Goal: Transaction & Acquisition: Book appointment/travel/reservation

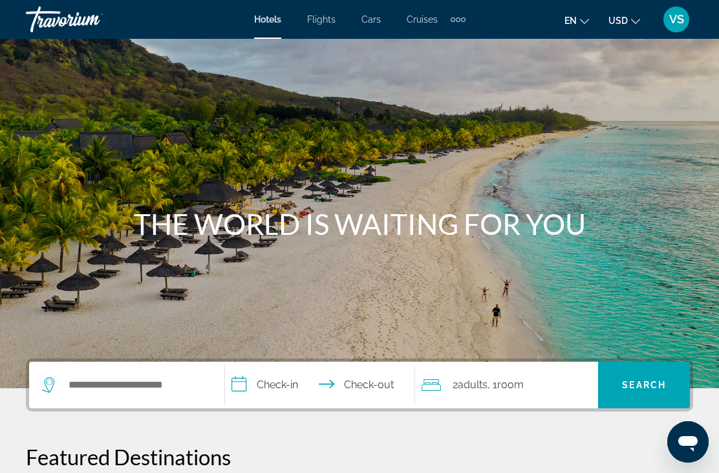
click at [380, 15] on span "Cars" at bounding box center [371, 19] width 19 height 10
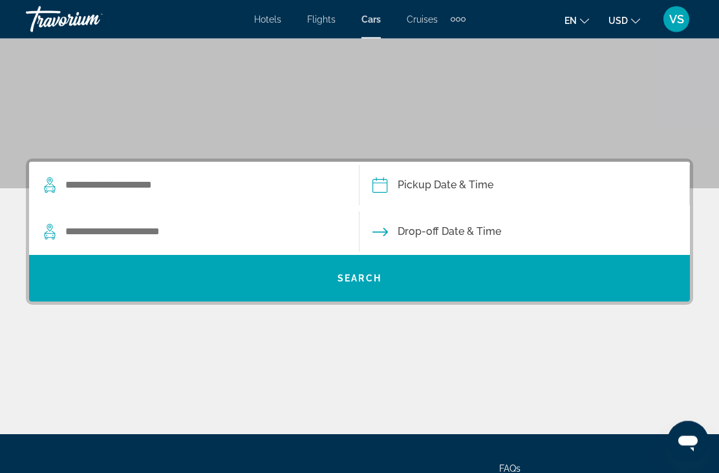
scroll to position [200, 0]
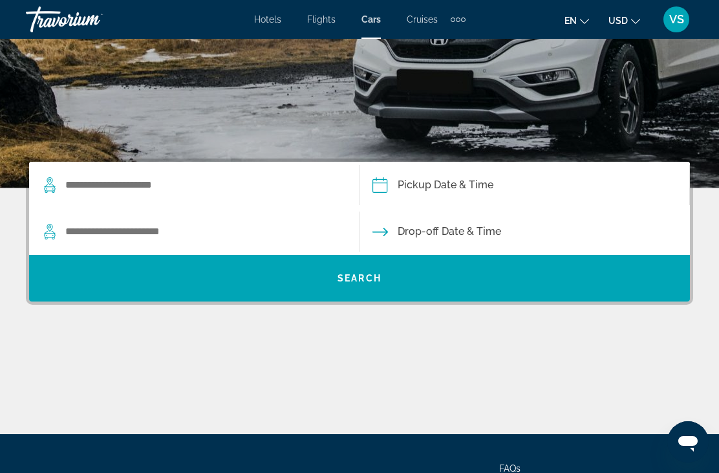
click at [444, 193] on input "Pickup date" at bounding box center [524, 187] width 336 height 50
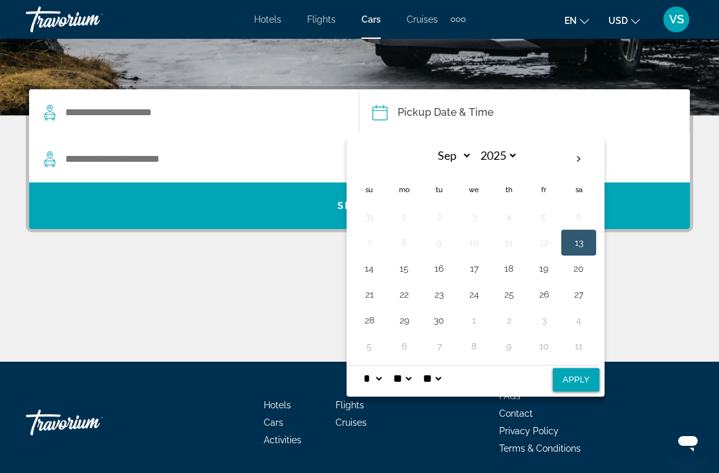
scroll to position [278, 0]
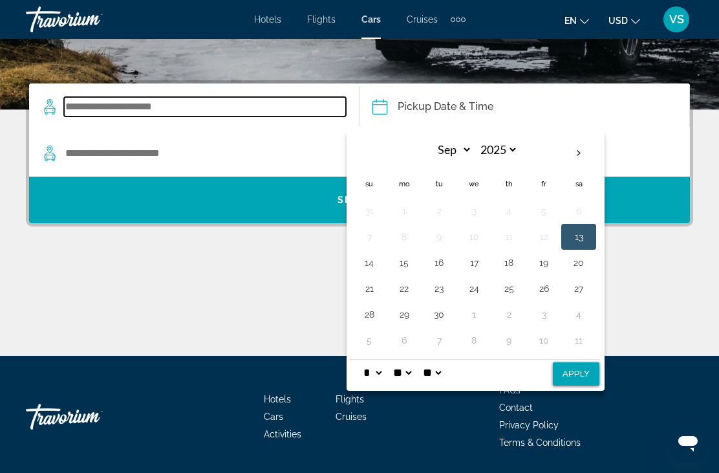
click at [164, 109] on input "Search widget" at bounding box center [205, 106] width 282 height 19
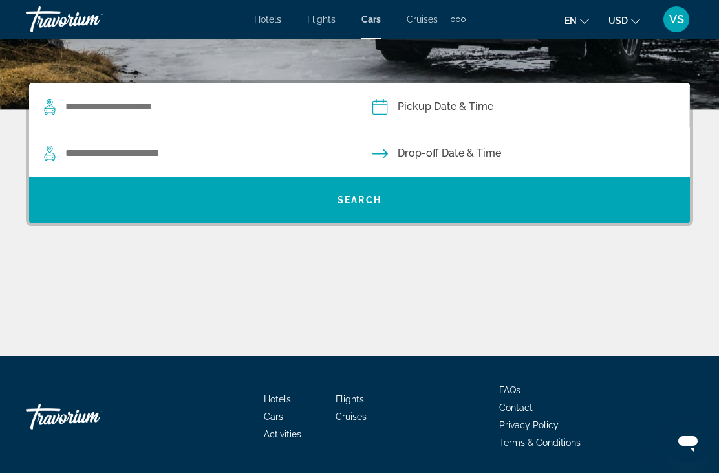
click at [50, 119] on div "Search widget" at bounding box center [194, 106] width 304 height 47
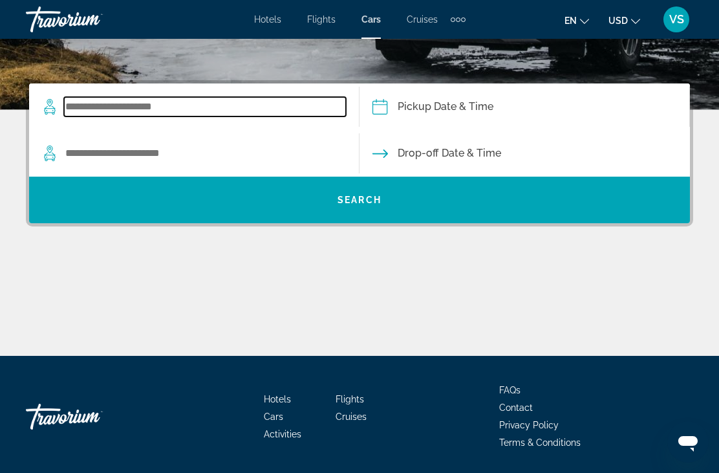
click at [118, 116] on input "Search widget" at bounding box center [205, 106] width 282 height 19
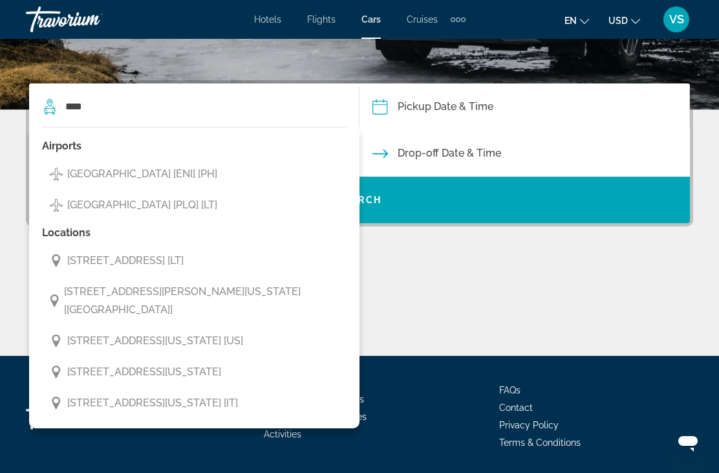
click at [74, 213] on span "[GEOGRAPHIC_DATA] [PLQ] [LT]" at bounding box center [142, 205] width 150 height 18
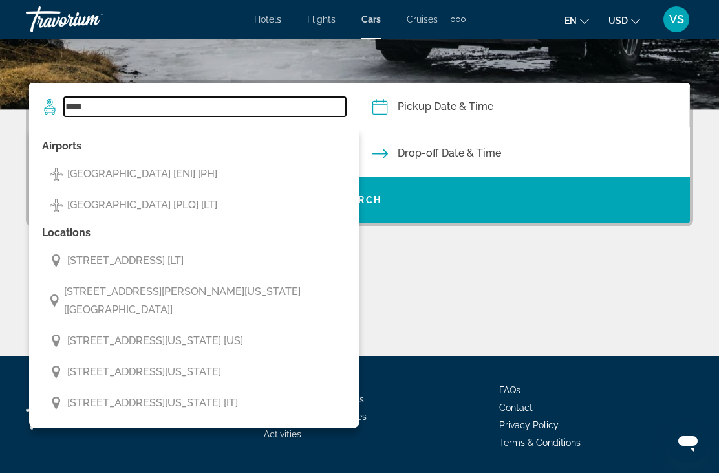
type input "**********"
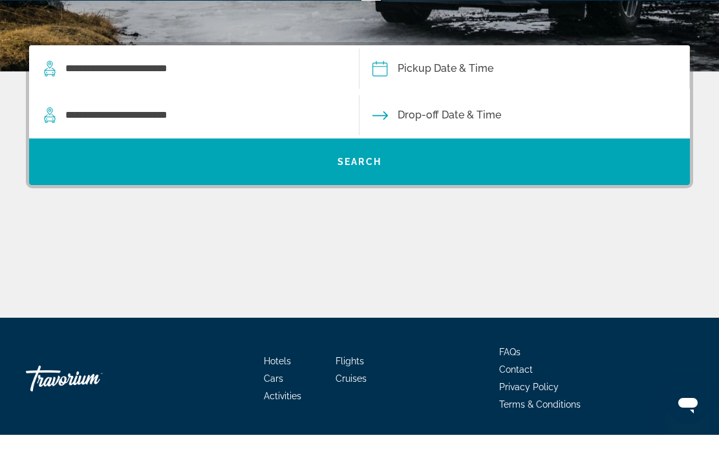
click at [414, 83] on input "Pickup date" at bounding box center [524, 108] width 336 height 50
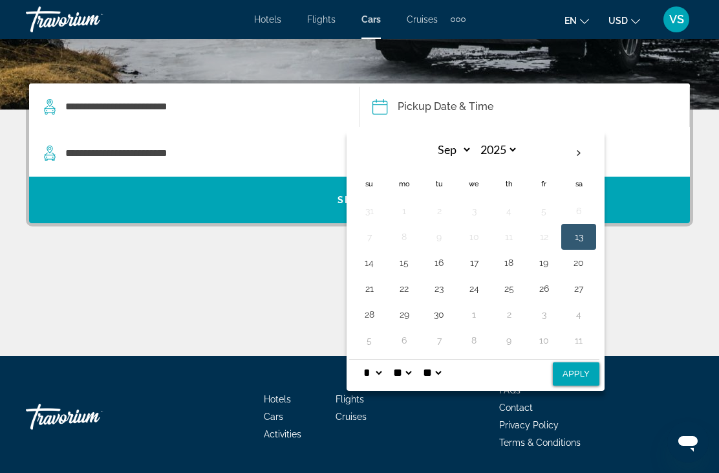
click at [580, 155] on th "Next month" at bounding box center [578, 153] width 35 height 28
click at [580, 153] on th "Next month" at bounding box center [578, 153] width 35 height 28
click at [585, 159] on th "Next month" at bounding box center [578, 153] width 35 height 28
click at [583, 158] on th "Next month" at bounding box center [578, 153] width 35 height 28
select select "*"
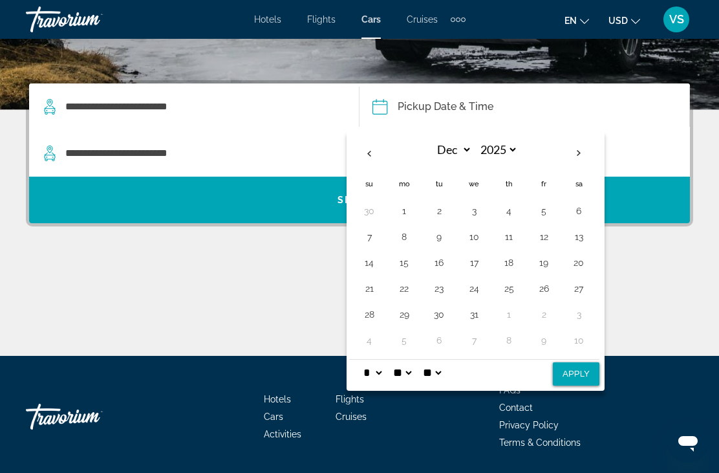
select select "****"
click at [578, 149] on th "Next month" at bounding box center [578, 153] width 35 height 28
click at [373, 147] on th "Previous month" at bounding box center [369, 153] width 35 height 28
select select "*"
click at [500, 316] on button "29" at bounding box center [509, 314] width 21 height 18
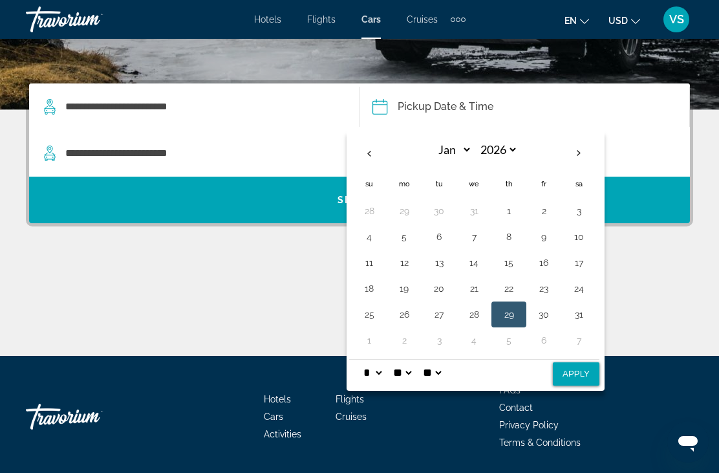
click at [568, 376] on button "Apply" at bounding box center [576, 373] width 47 height 23
type input "**********"
select select "*"
select select "**"
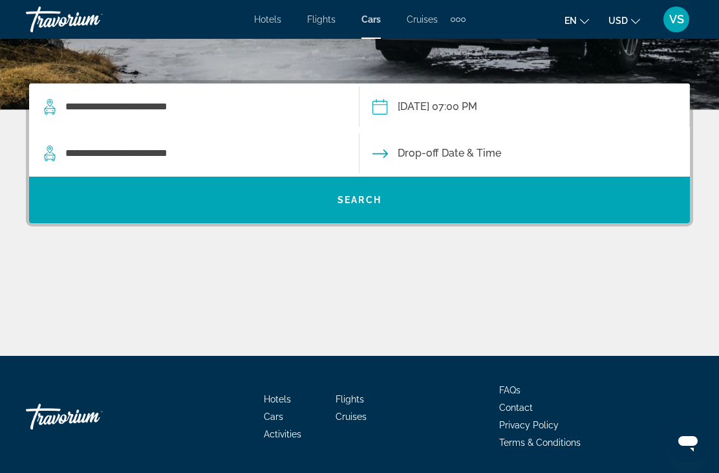
click at [419, 160] on input "Drop-off date" at bounding box center [524, 155] width 336 height 50
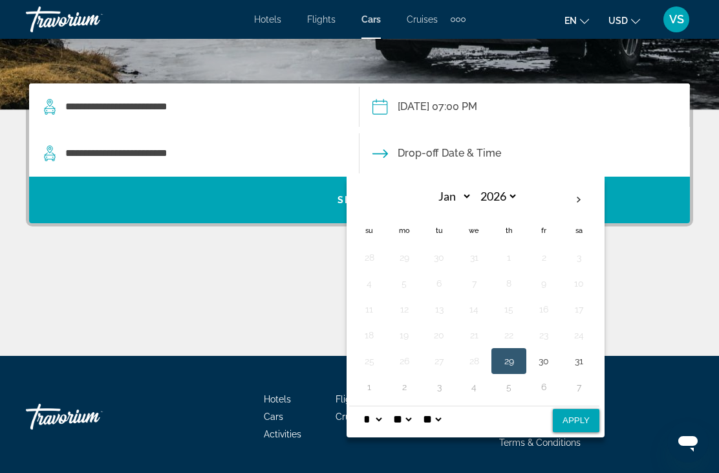
click at [504, 387] on button "5" at bounding box center [509, 387] width 21 height 18
select select "*"
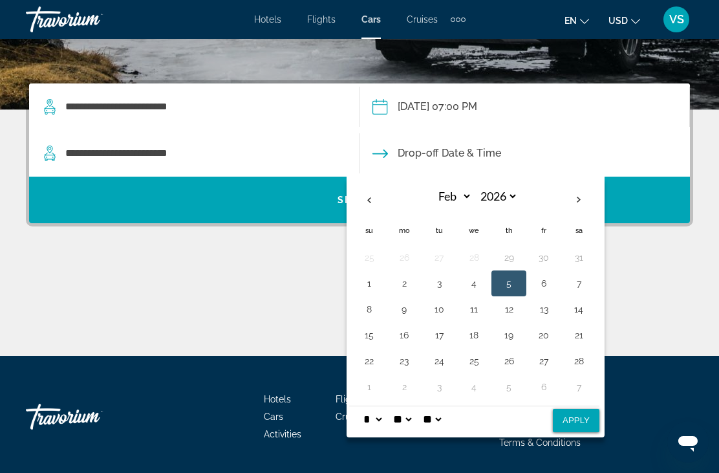
click at [580, 432] on button "Apply" at bounding box center [576, 420] width 47 height 23
type input "**********"
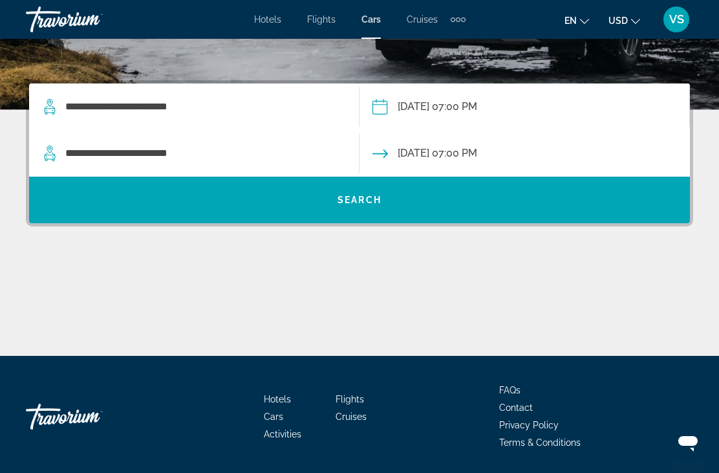
click at [357, 199] on span "Search" at bounding box center [360, 200] width 44 height 10
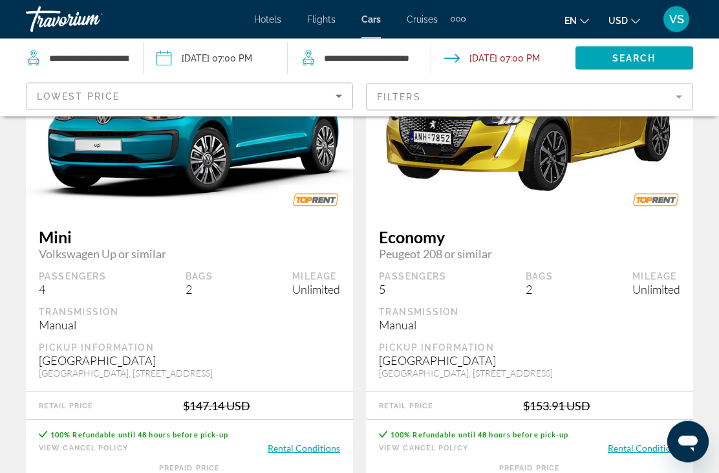
scroll to position [158, 0]
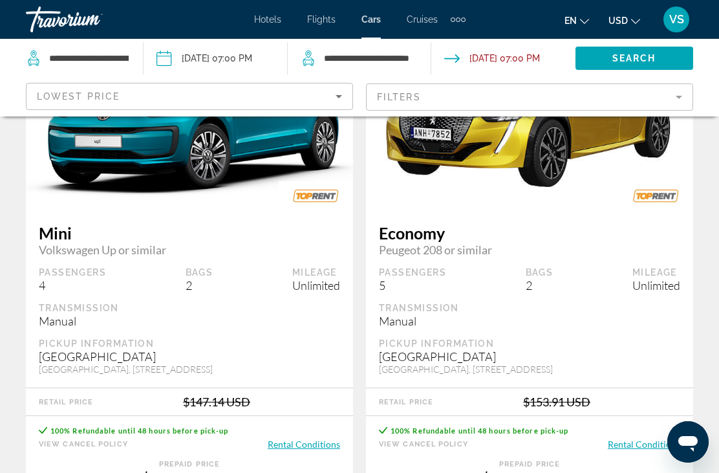
click at [294, 447] on button "Rental Conditions" at bounding box center [304, 444] width 72 height 12
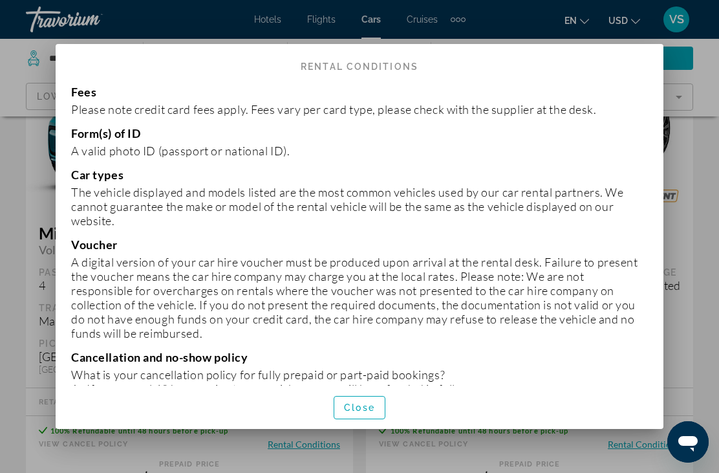
scroll to position [1380, 0]
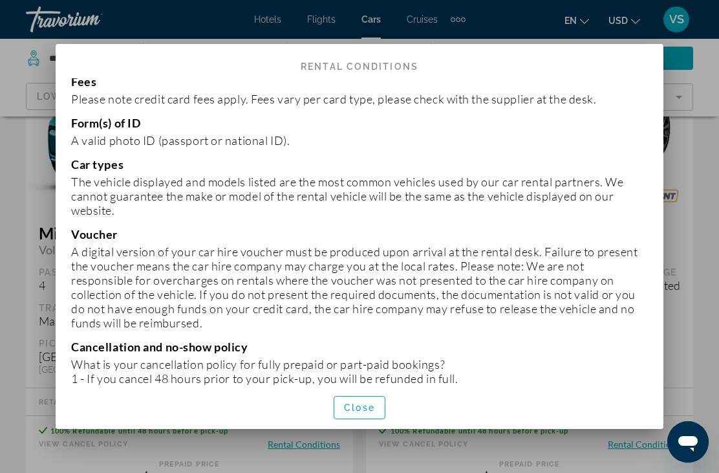
click at [106, 60] on h2 "Rental Conditions" at bounding box center [360, 61] width 608 height 34
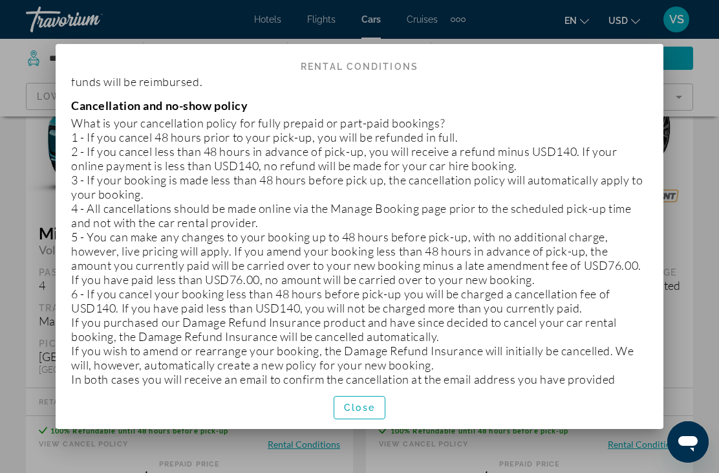
scroll to position [1620, 0]
click at [360, 413] on span "Close" at bounding box center [359, 407] width 31 height 10
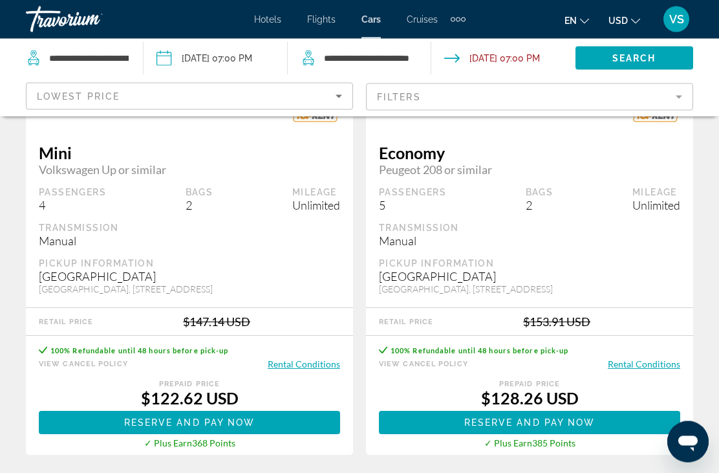
scroll to position [239, 0]
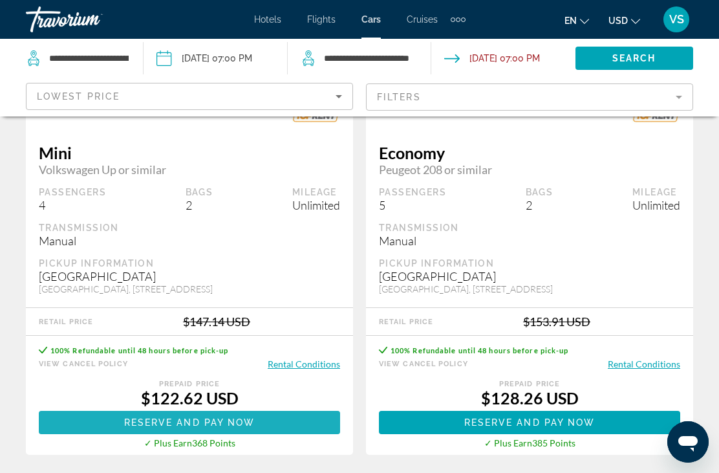
click at [178, 422] on span "Reserve and pay now" at bounding box center [189, 422] width 131 height 10
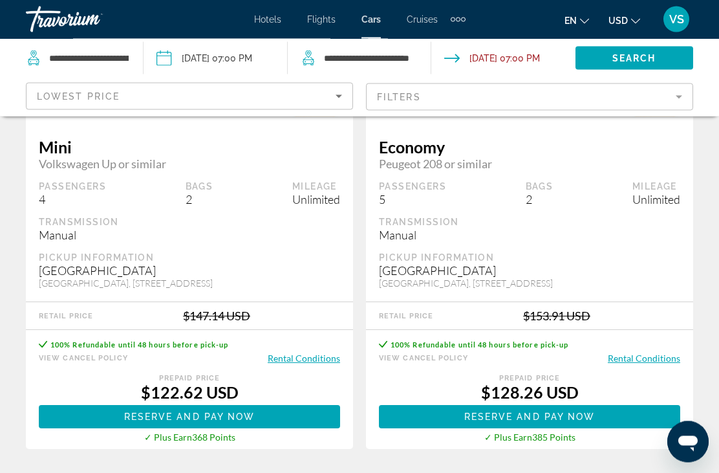
scroll to position [244, 0]
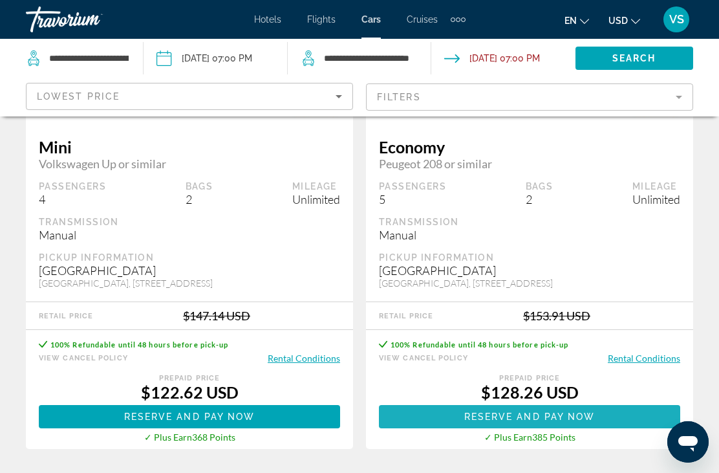
click at [466, 409] on span "Main content" at bounding box center [529, 416] width 301 height 31
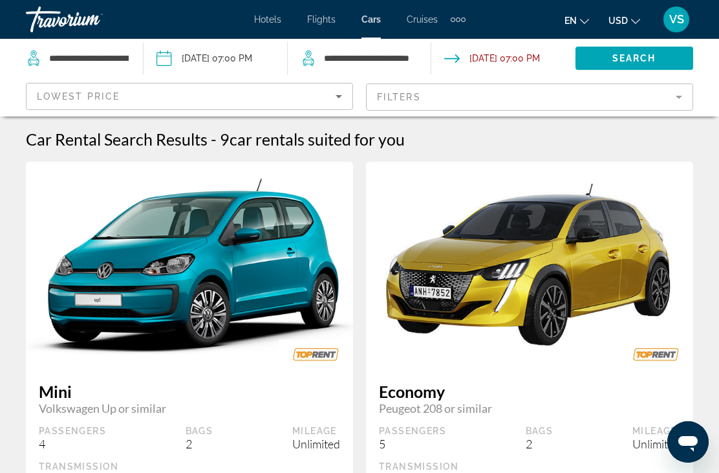
click at [677, 96] on mat-form-field "Filters" at bounding box center [529, 96] width 327 height 27
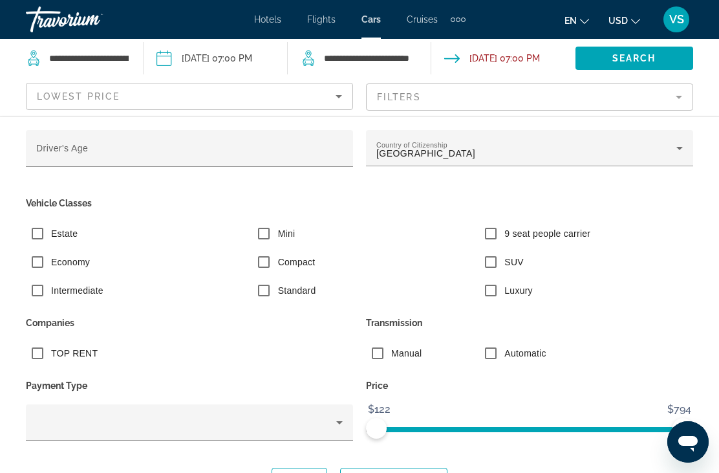
click at [673, 146] on icon "Search widget" at bounding box center [680, 148] width 16 height 16
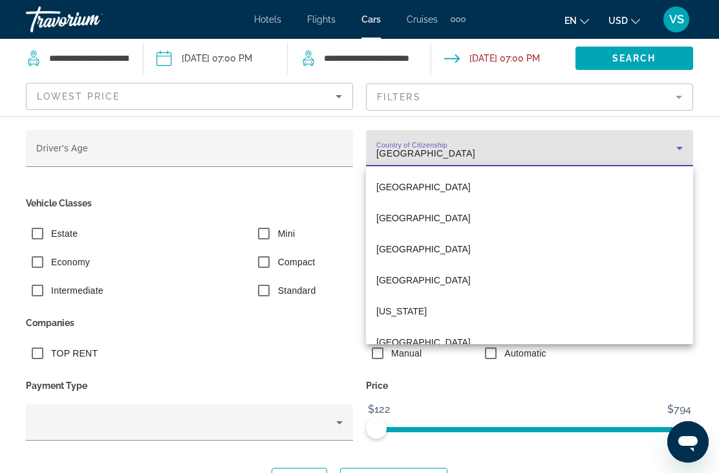
scroll to position [7372, 0]
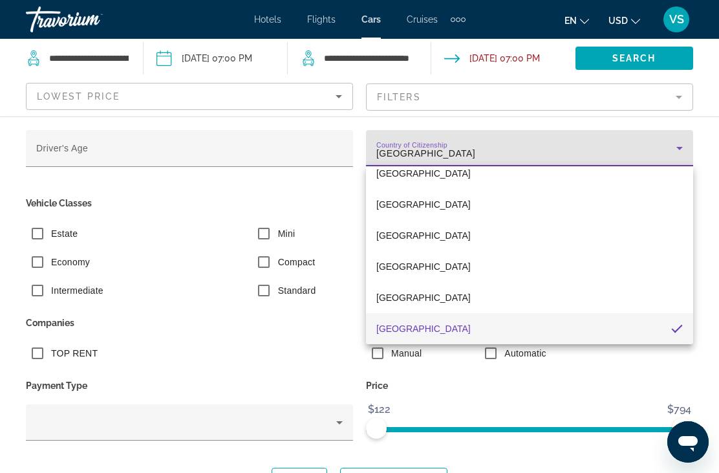
click at [673, 329] on mat-pseudo-checkbox at bounding box center [677, 329] width 12 height 12
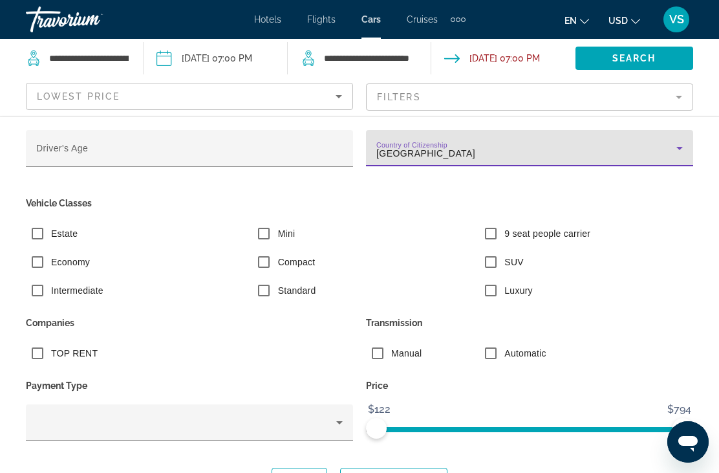
click at [686, 151] on icon "Search widget" at bounding box center [680, 148] width 16 height 16
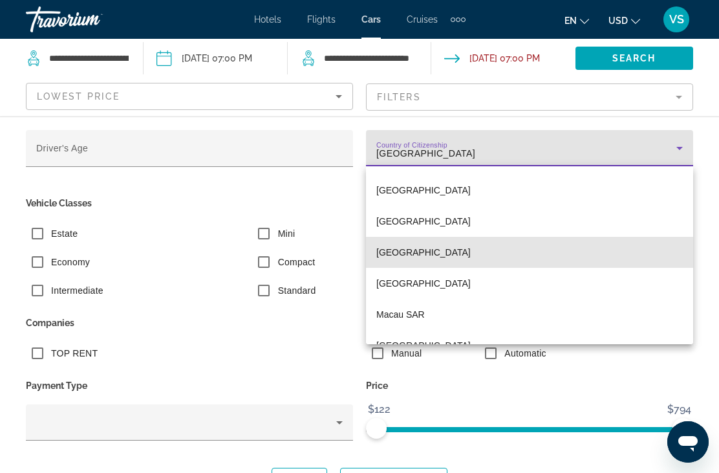
scroll to position [3976, 0]
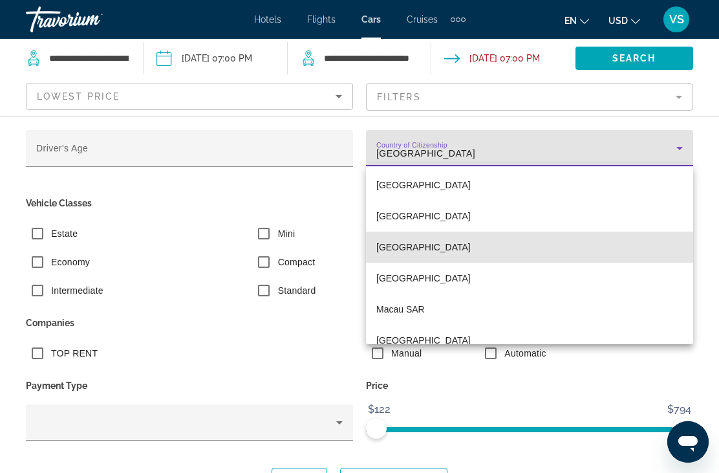
click at [402, 253] on span "[GEOGRAPHIC_DATA]" at bounding box center [423, 247] width 94 height 16
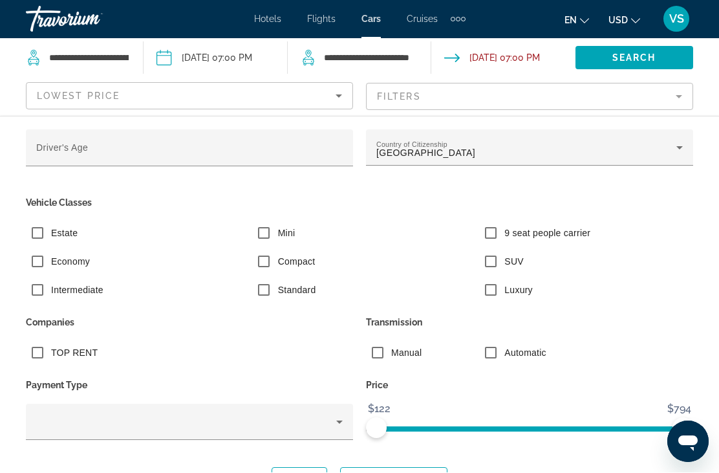
scroll to position [6, 0]
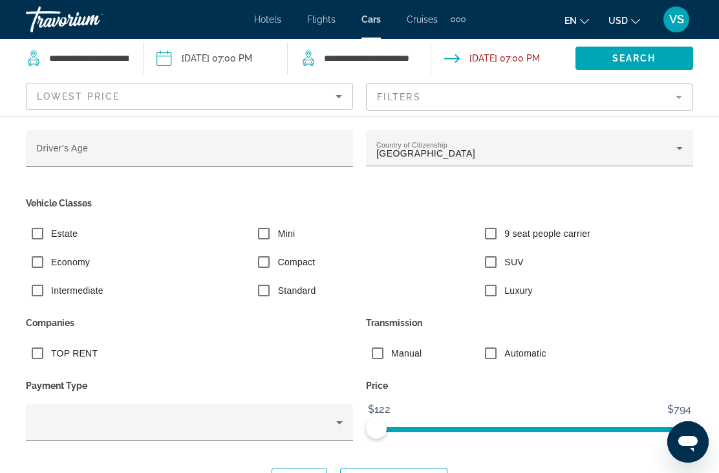
click at [387, 472] on span "Show Results" at bounding box center [394, 479] width 87 height 10
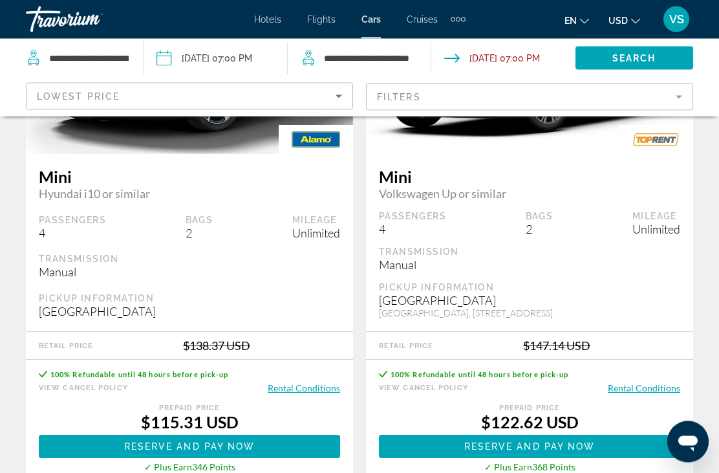
scroll to position [215, 0]
click at [172, 444] on span "Reserve and pay now" at bounding box center [189, 446] width 131 height 10
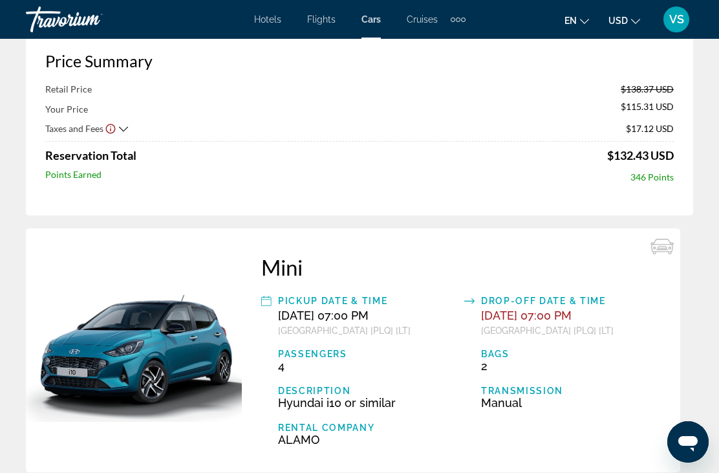
scroll to position [71, 0]
click at [124, 127] on icon "Show Taxes and Fees breakdown" at bounding box center [123, 129] width 9 height 11
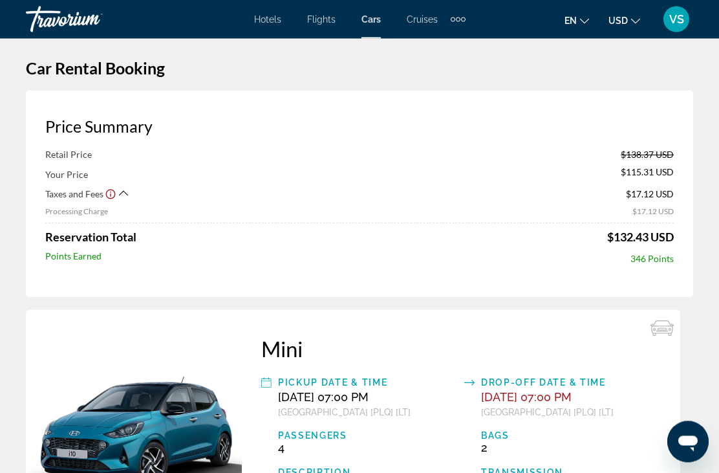
scroll to position [0, 0]
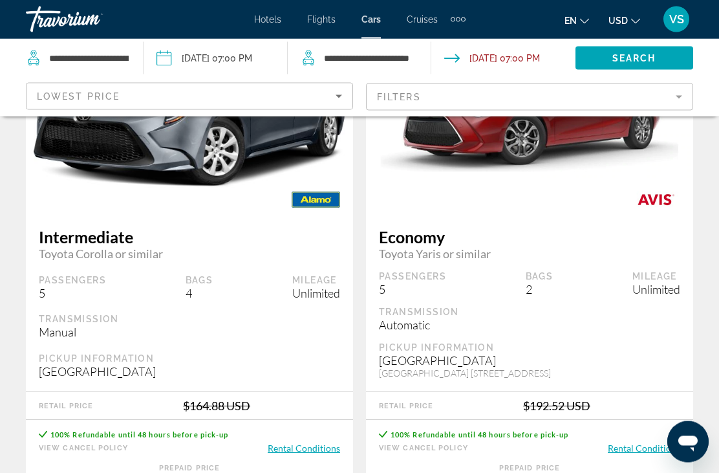
scroll to position [1816, 0]
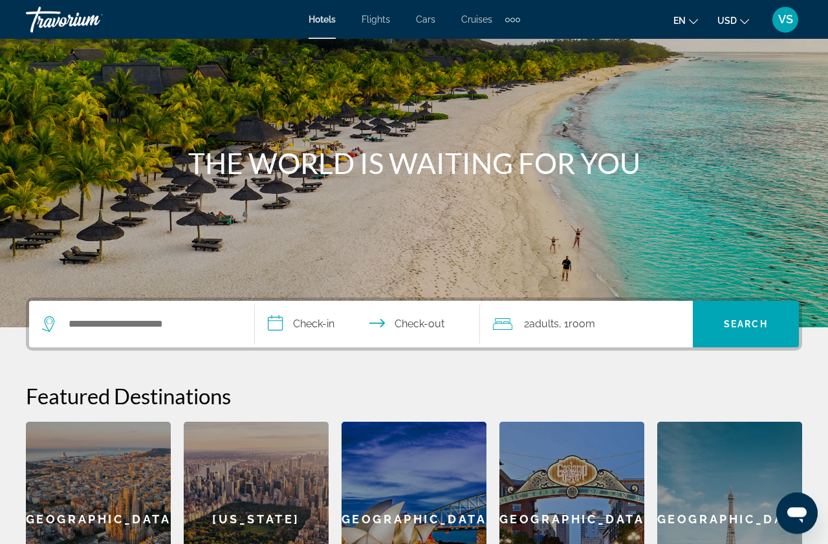
scroll to position [60, 0]
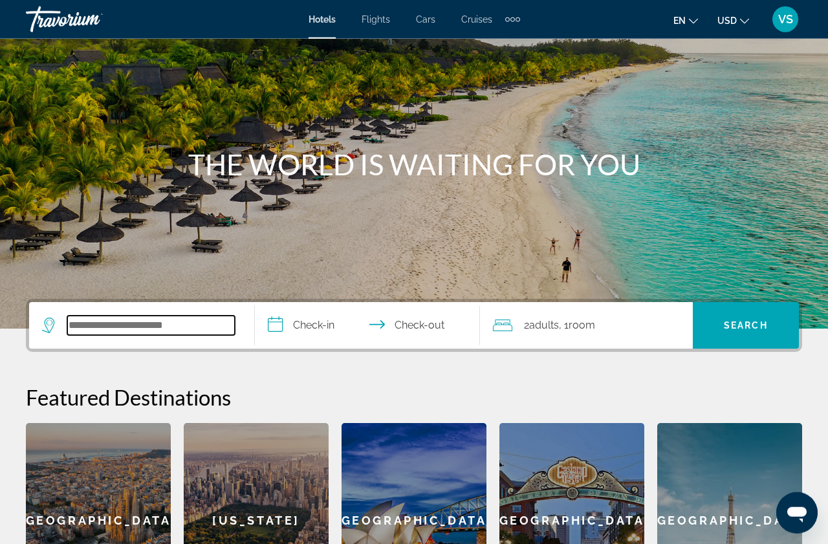
click at [101, 335] on input "Search widget" at bounding box center [151, 325] width 168 height 19
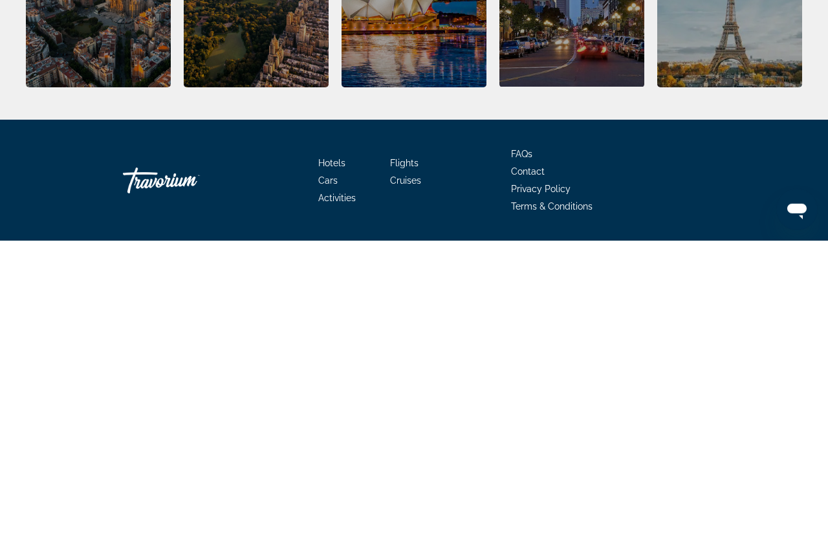
scroll to position [287, 0]
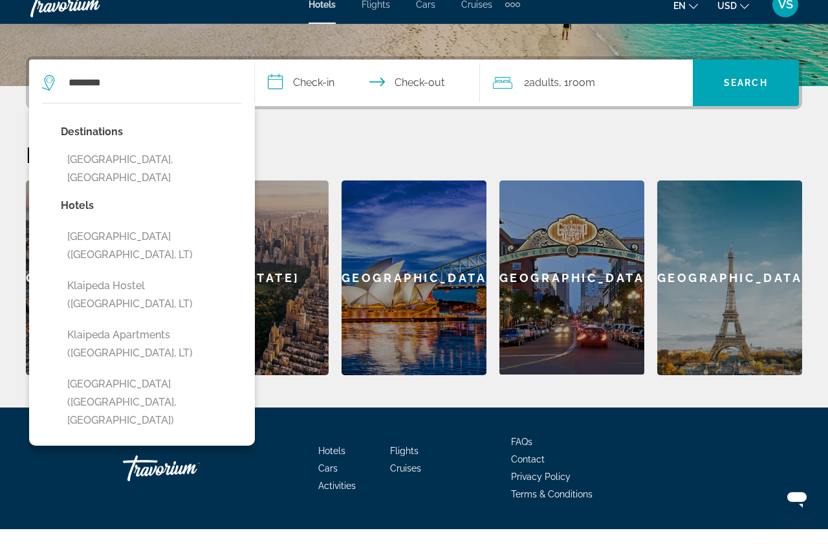
click at [115, 196] on button "Klaipeda, Lithuania" at bounding box center [151, 183] width 181 height 43
type input "**********"
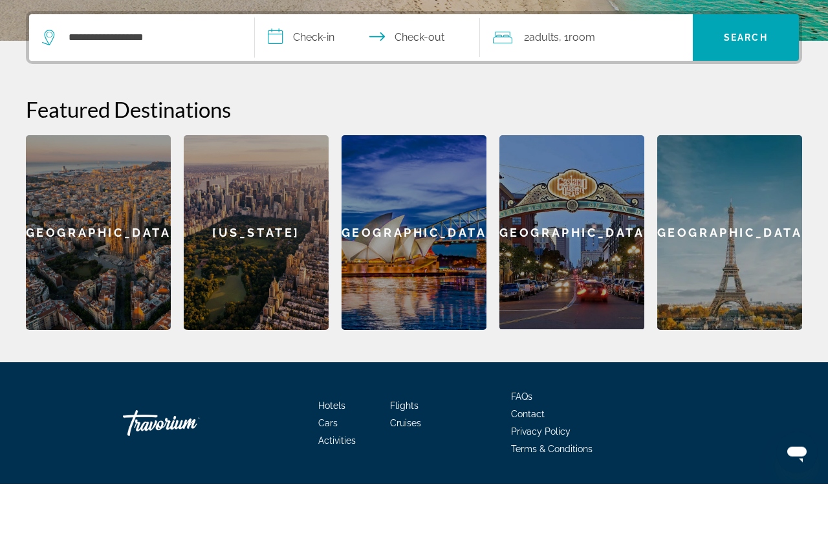
click at [304, 74] on input "**********" at bounding box center [370, 99] width 231 height 50
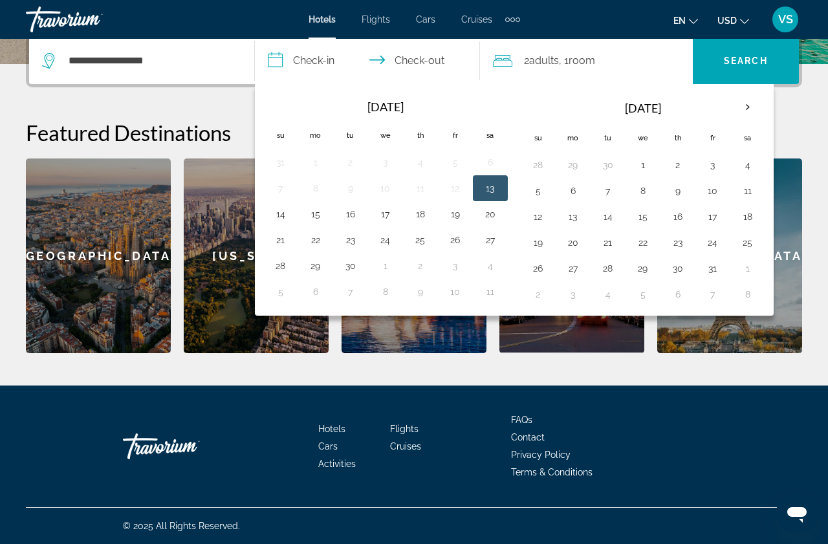
click at [763, 122] on th "Next month" at bounding box center [747, 107] width 35 height 28
click at [765, 122] on th "Next month" at bounding box center [747, 107] width 35 height 28
click at [761, 119] on th "Next month" at bounding box center [747, 107] width 35 height 28
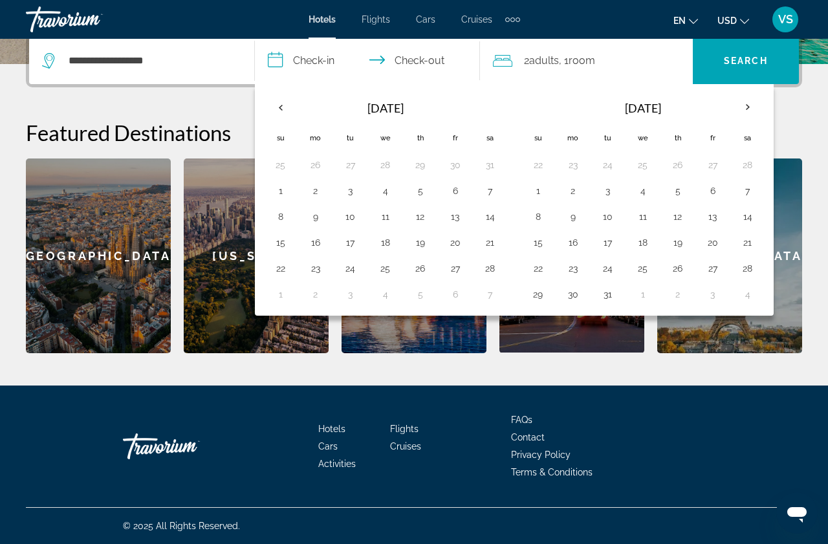
click at [765, 122] on th "Next month" at bounding box center [747, 107] width 35 height 28
click at [765, 117] on th "Next month" at bounding box center [747, 107] width 35 height 28
click at [765, 122] on th "Next month" at bounding box center [747, 107] width 35 height 28
click at [653, 200] on button "8" at bounding box center [643, 191] width 21 height 18
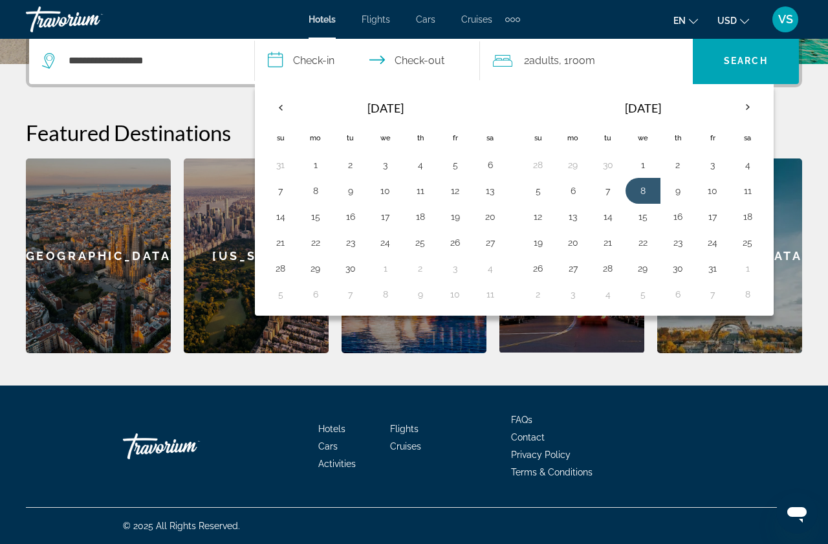
click at [618, 200] on button "7" at bounding box center [608, 191] width 21 height 18
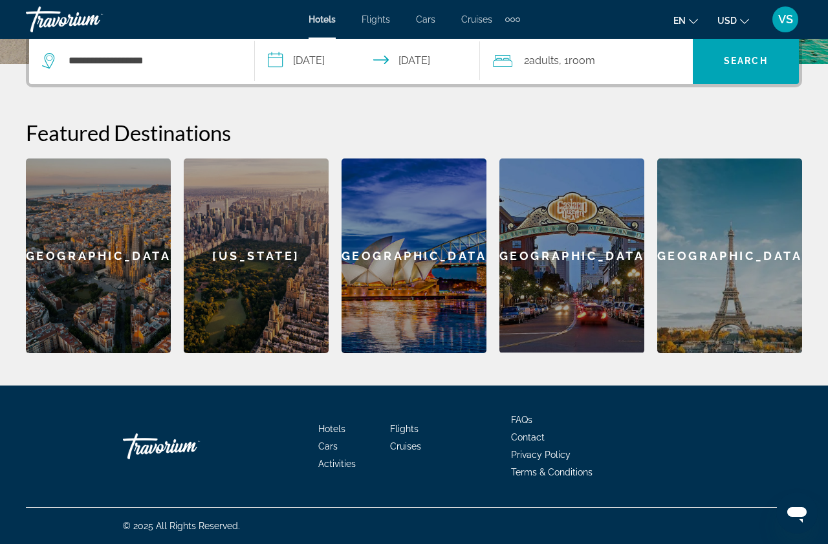
click at [425, 74] on input "**********" at bounding box center [370, 63] width 231 height 50
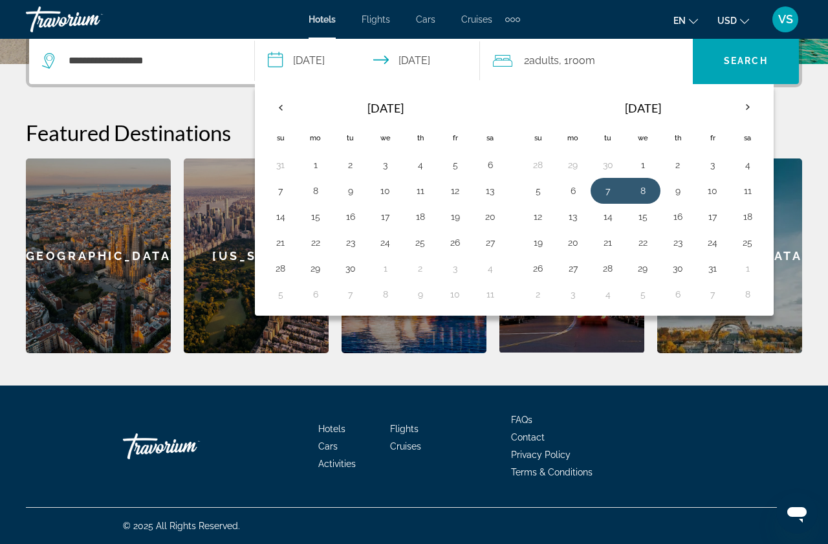
click at [583, 200] on button "6" at bounding box center [573, 191] width 21 height 18
click at [617, 200] on button "7" at bounding box center [608, 191] width 21 height 18
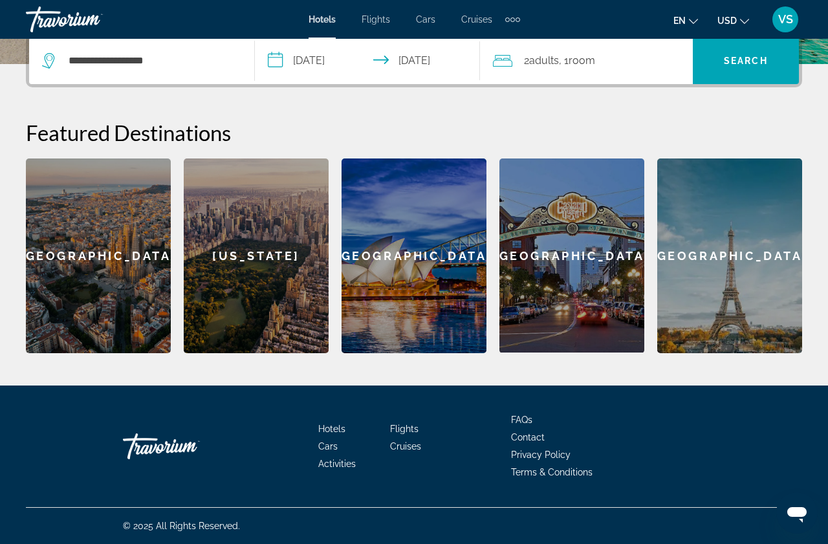
click at [329, 80] on input "**********" at bounding box center [370, 63] width 231 height 50
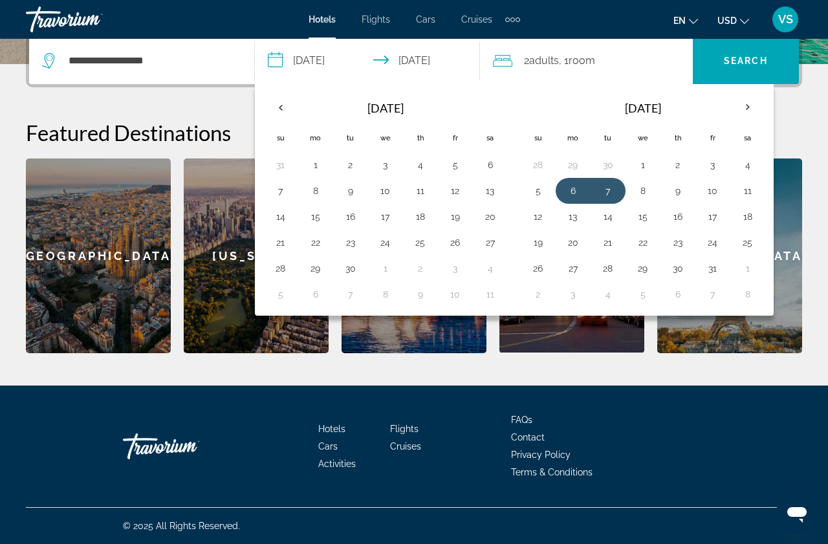
click at [618, 200] on button "7" at bounding box center [608, 191] width 21 height 18
click at [612, 277] on button "28" at bounding box center [608, 268] width 21 height 18
type input "**********"
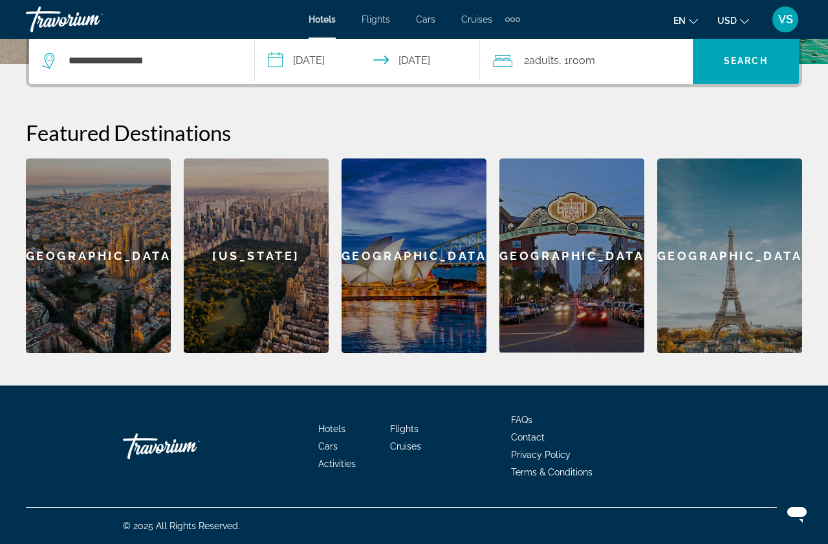
click at [431, 74] on input "**********" at bounding box center [370, 63] width 231 height 50
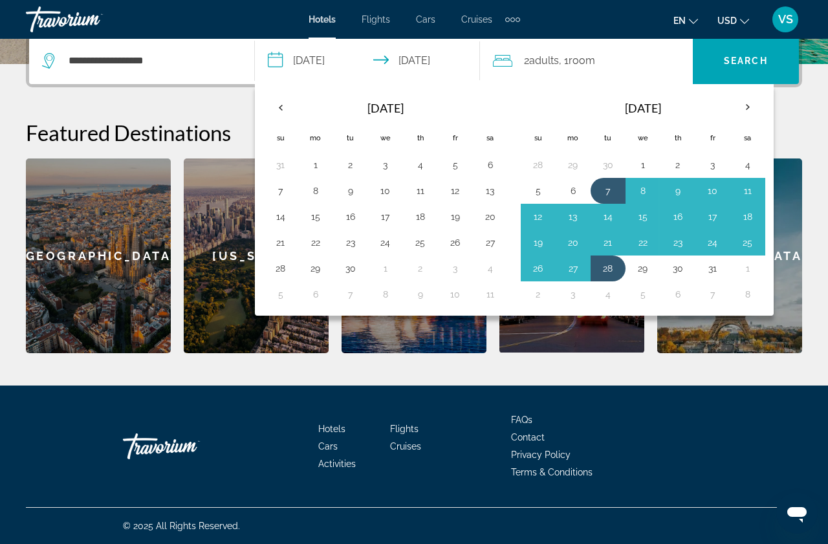
click at [615, 303] on button "4" at bounding box center [608, 294] width 21 height 18
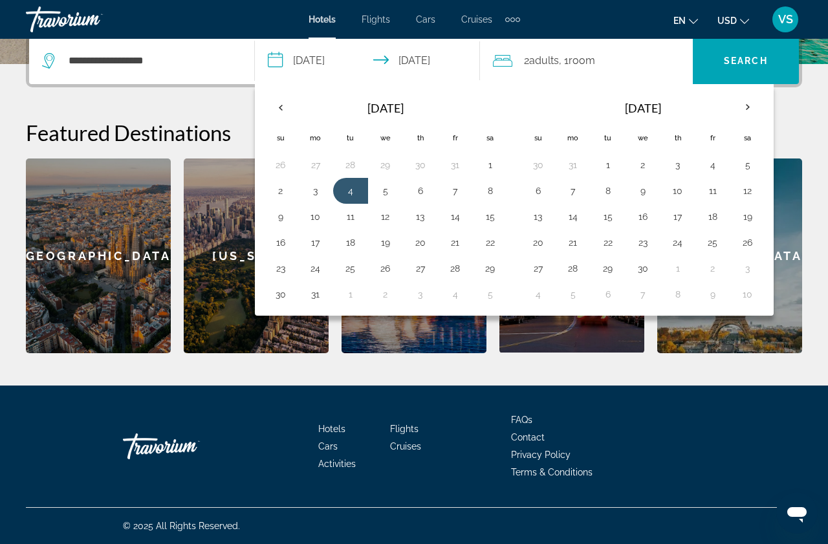
click at [729, 66] on span "Search" at bounding box center [746, 61] width 44 height 10
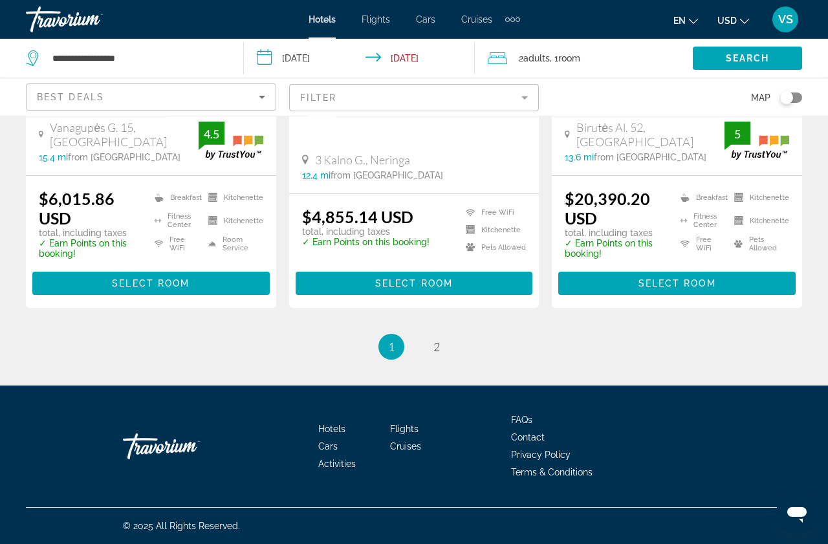
scroll to position [2059, 0]
click at [440, 354] on span "2" at bounding box center [436, 347] width 6 height 14
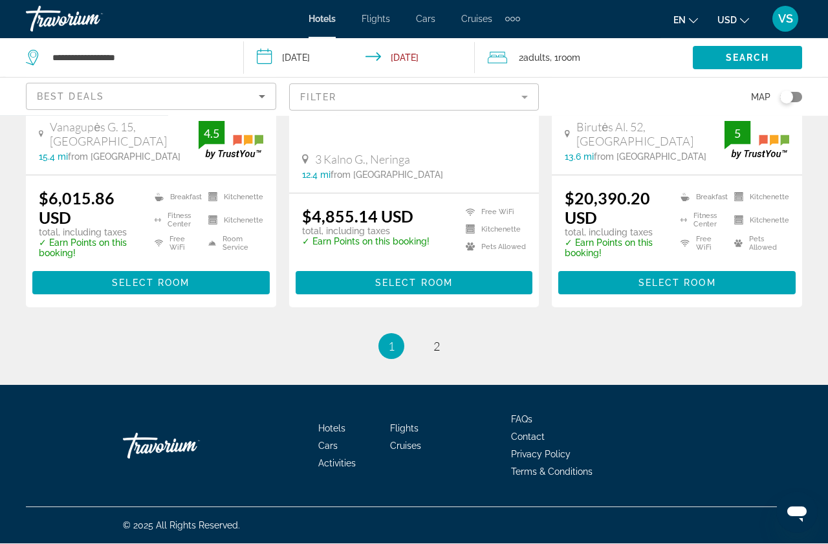
scroll to position [2059, 0]
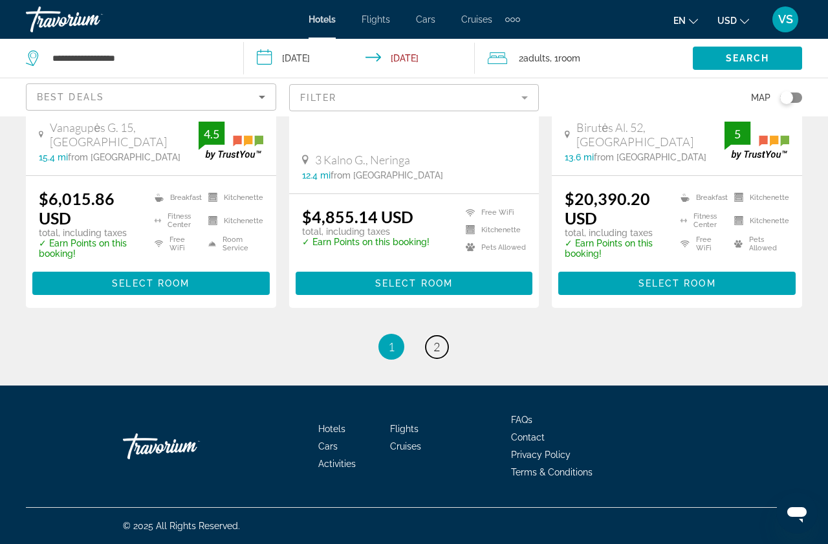
click at [445, 358] on link "page 2" at bounding box center [437, 347] width 23 height 23
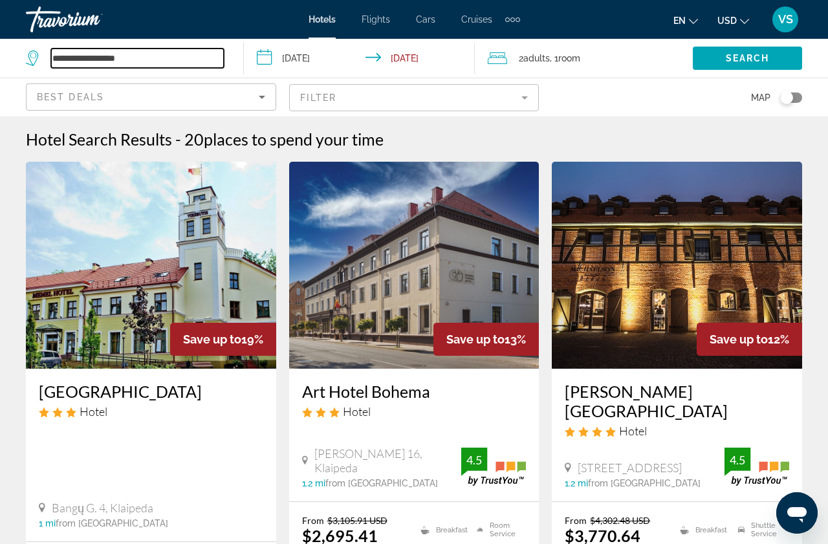
click at [147, 68] on input "**********" at bounding box center [137, 58] width 173 height 19
type input "*"
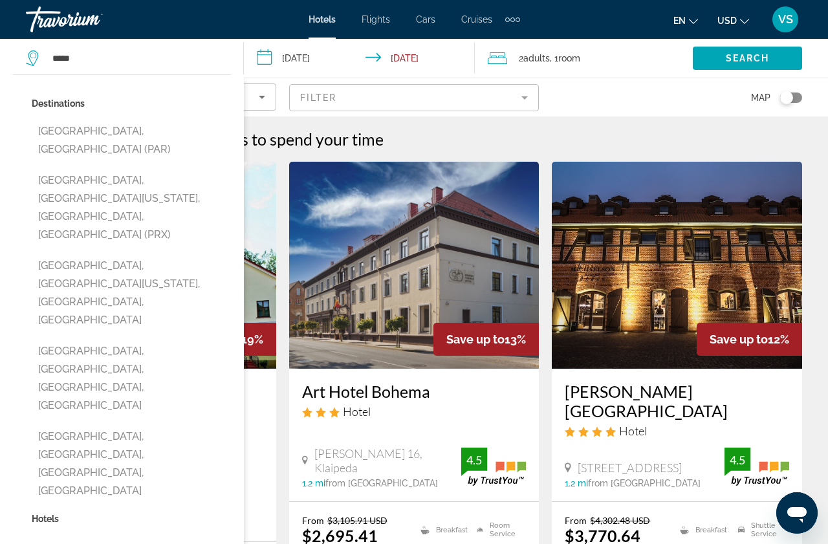
click at [119, 146] on button "Paris, France (PAR)" at bounding box center [131, 140] width 199 height 43
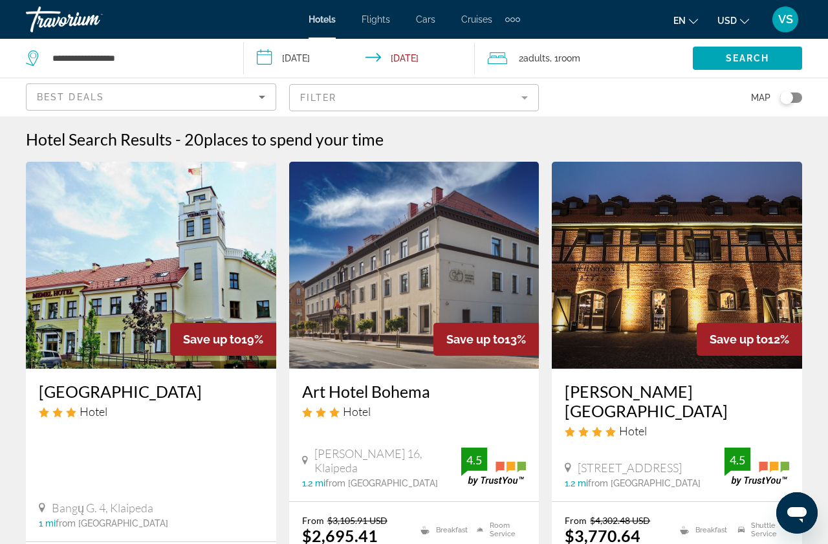
click at [738, 63] on span "Search" at bounding box center [748, 58] width 44 height 10
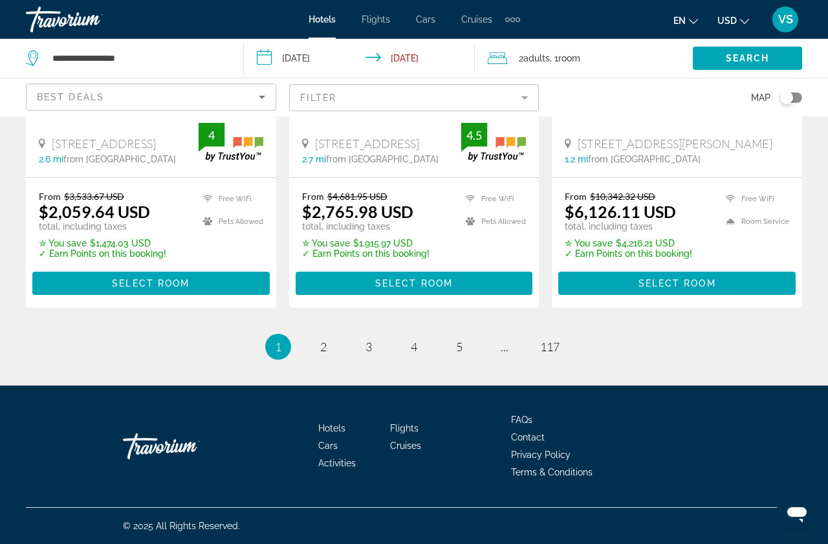
scroll to position [2024, 0]
click at [322, 358] on link "page 2" at bounding box center [323, 346] width 23 height 23
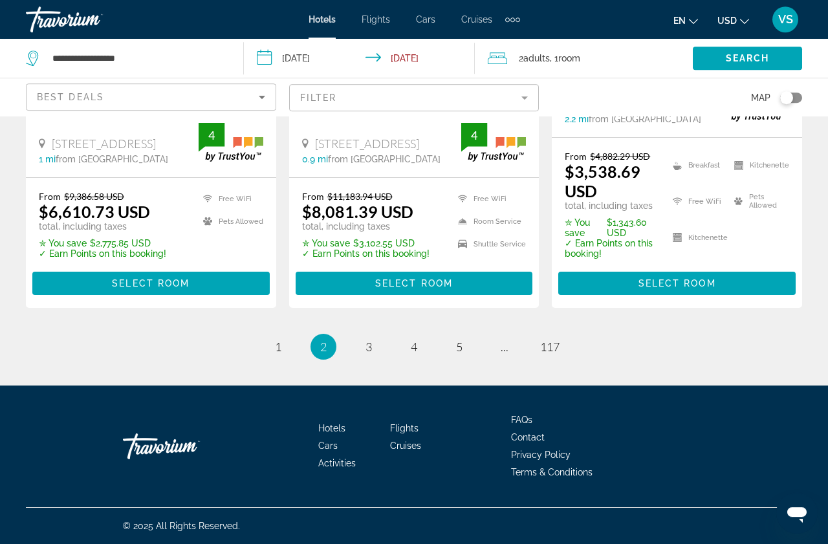
scroll to position [2153, 0]
click at [371, 358] on link "page 3" at bounding box center [369, 346] width 23 height 23
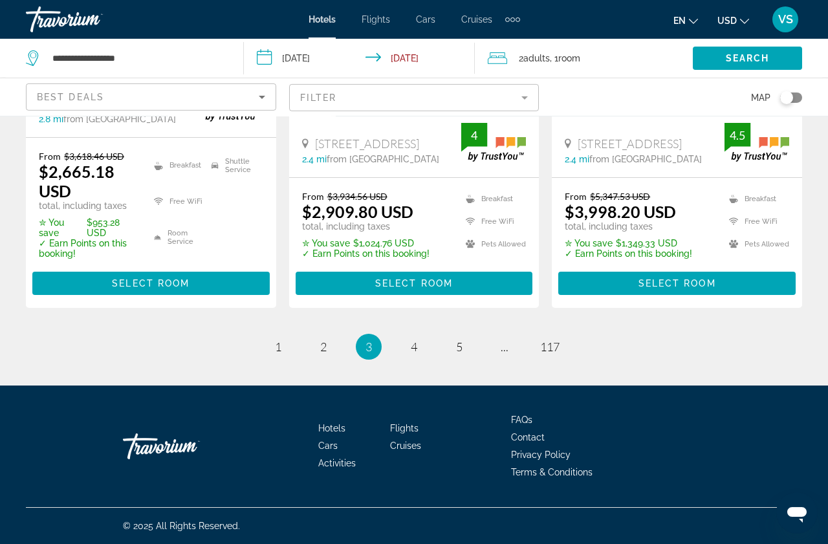
scroll to position [2099, 0]
click at [424, 358] on link "page 4" at bounding box center [414, 346] width 23 height 23
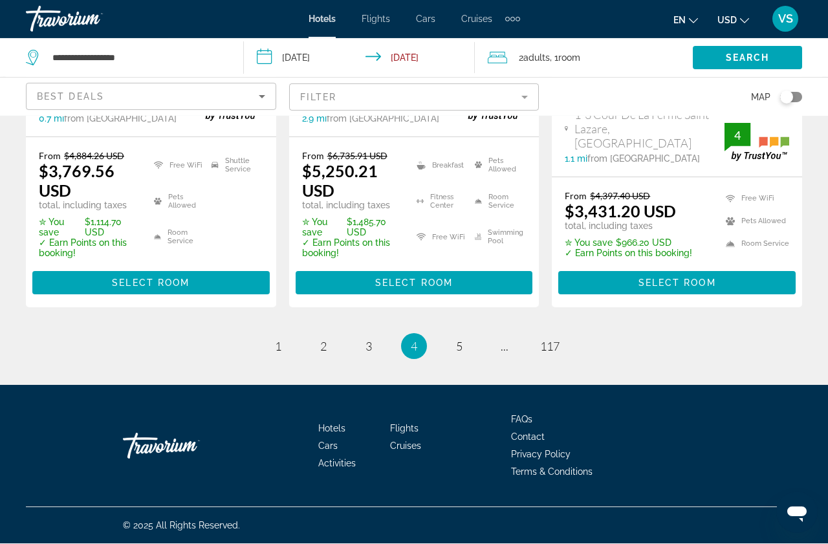
scroll to position [2114, 0]
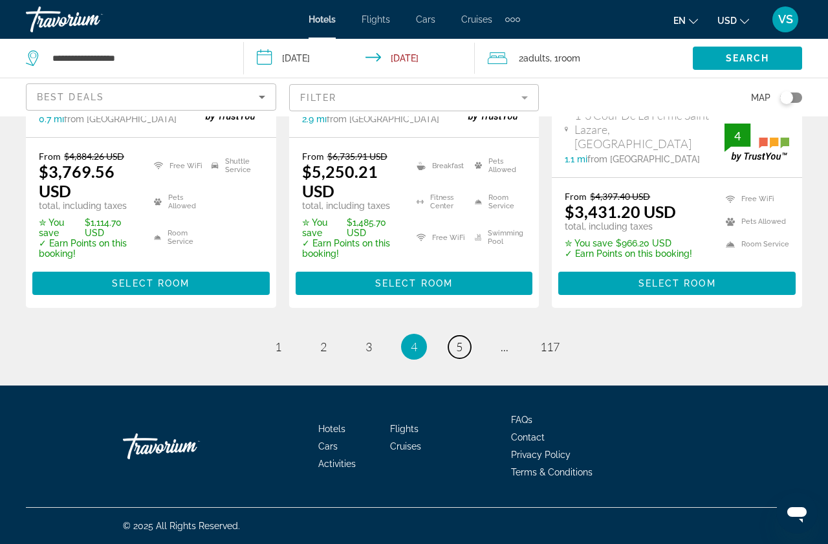
click at [468, 358] on link "page 5" at bounding box center [459, 347] width 23 height 23
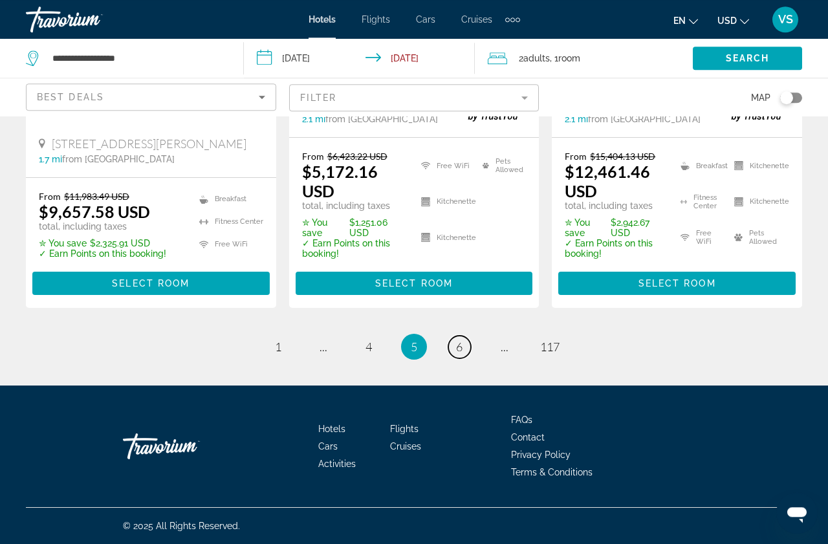
scroll to position [2164, 0]
click at [458, 358] on link "page 6" at bounding box center [459, 347] width 23 height 23
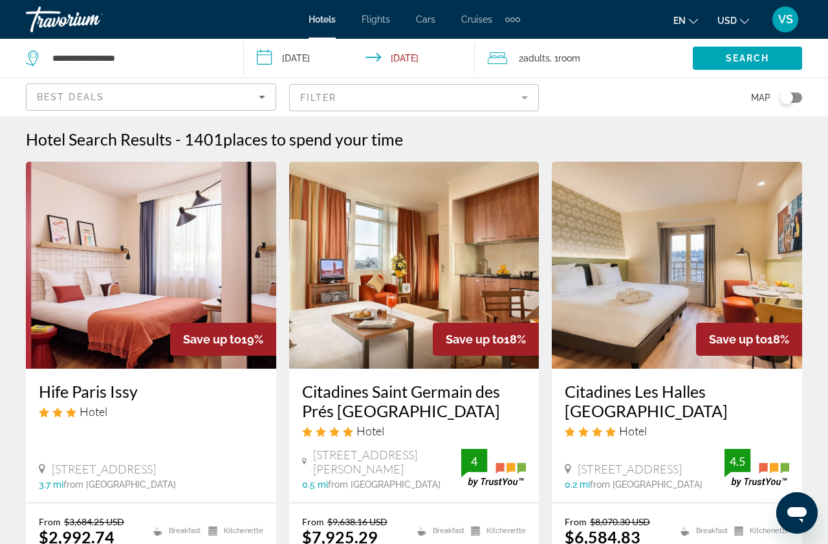
click at [255, 105] on icon "Sort by" at bounding box center [262, 97] width 16 height 16
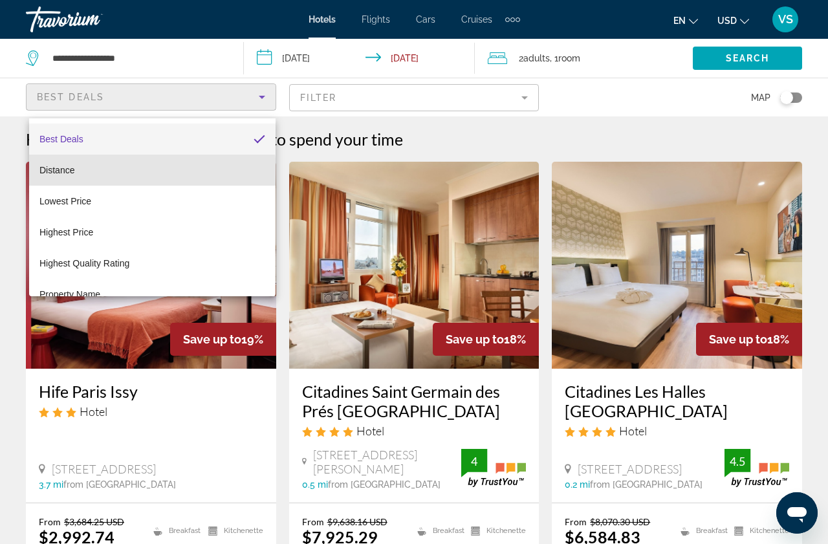
click at [69, 175] on span "Distance" at bounding box center [56, 170] width 35 height 10
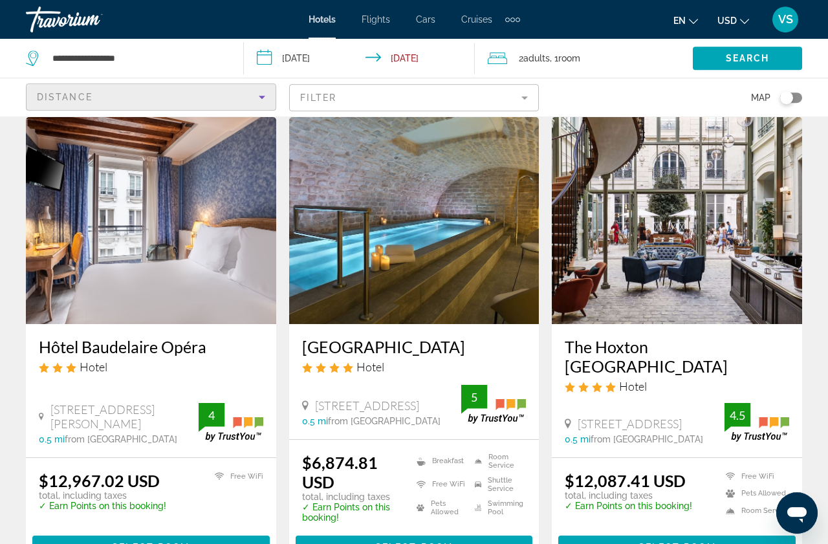
scroll to position [542, 0]
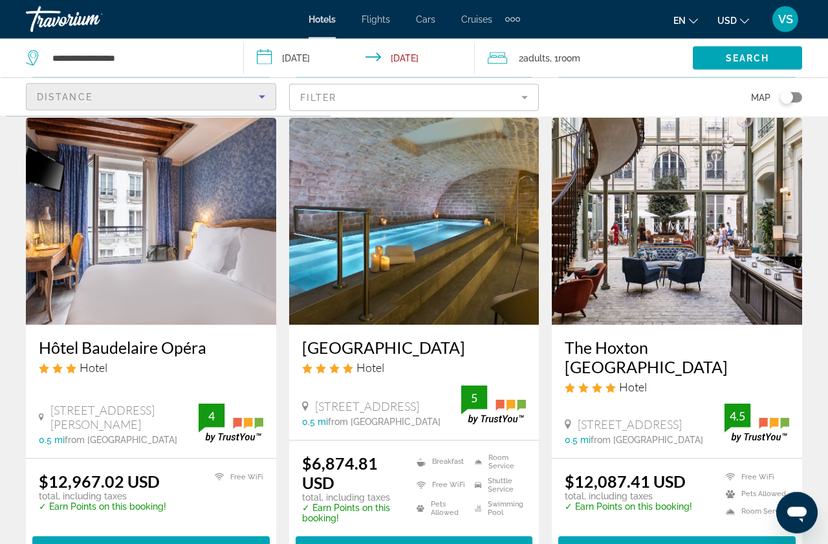
click at [49, 66] on div "**********" at bounding box center [125, 58] width 198 height 19
click at [47, 62] on div "**********" at bounding box center [125, 58] width 198 height 19
click at [85, 105] on div "Distance" at bounding box center [148, 97] width 222 height 16
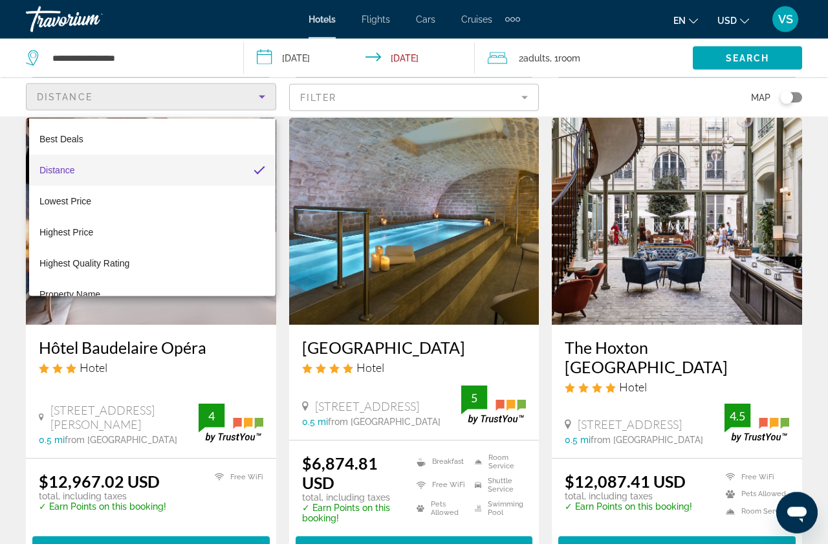
click at [179, 76] on div at bounding box center [414, 272] width 828 height 544
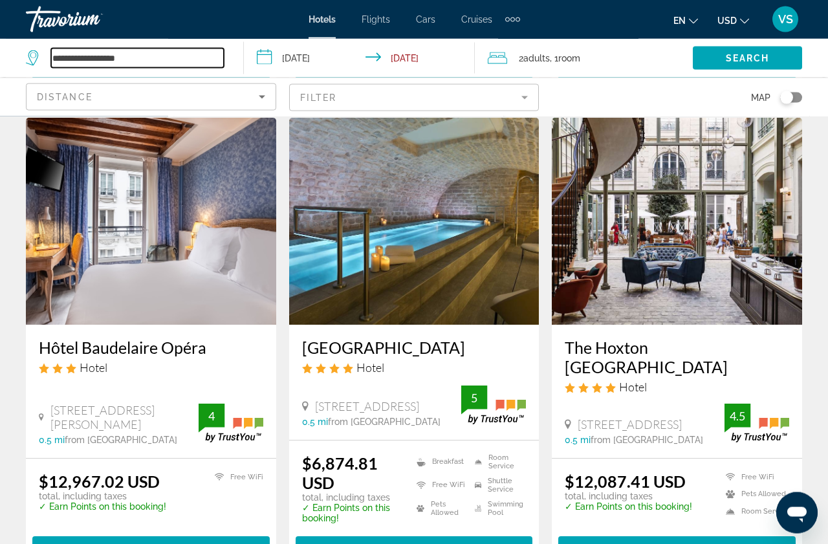
click at [151, 56] on input "**********" at bounding box center [137, 58] width 173 height 19
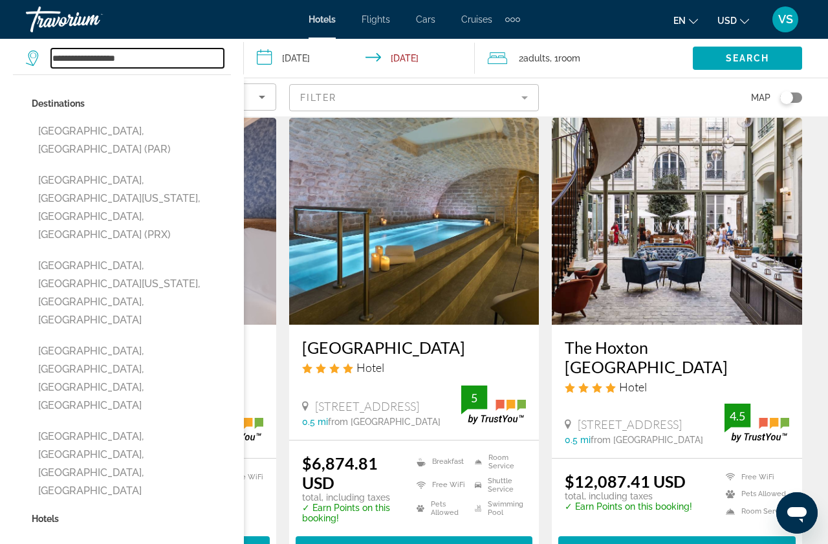
click at [164, 68] on input "**********" at bounding box center [137, 58] width 173 height 19
type input "*"
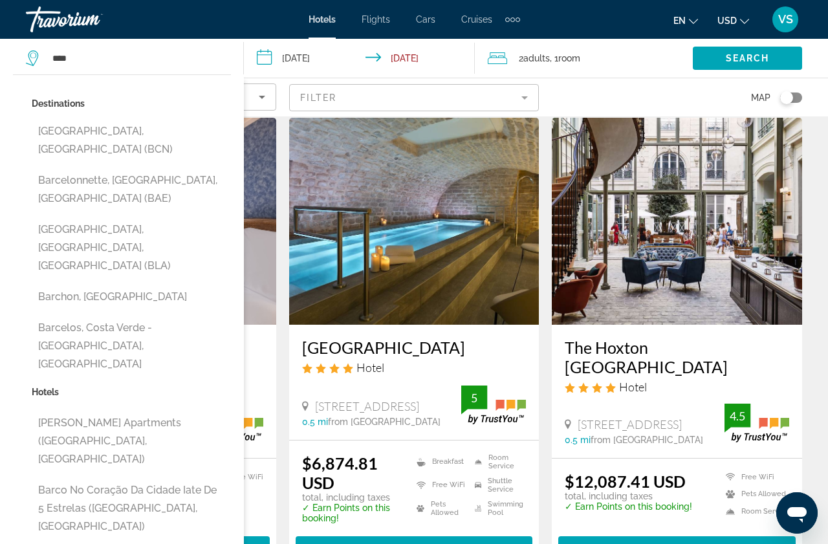
click at [129, 135] on button "Barcelona, Spain (BCN)" at bounding box center [131, 140] width 199 height 43
type input "**********"
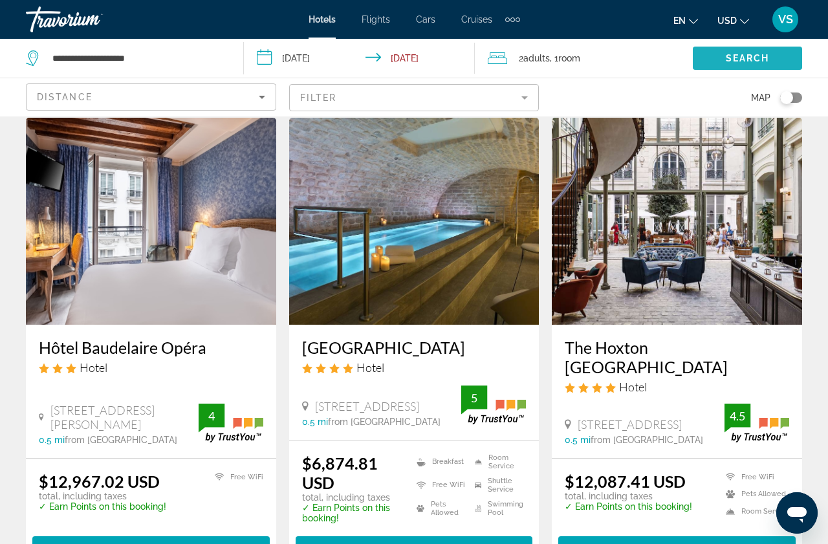
click at [748, 63] on span "Search" at bounding box center [748, 58] width 44 height 10
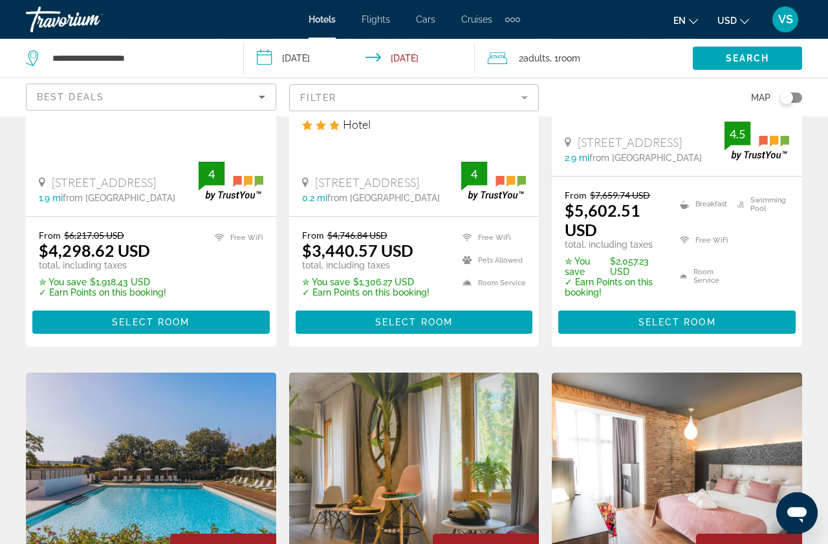
scroll to position [774, 0]
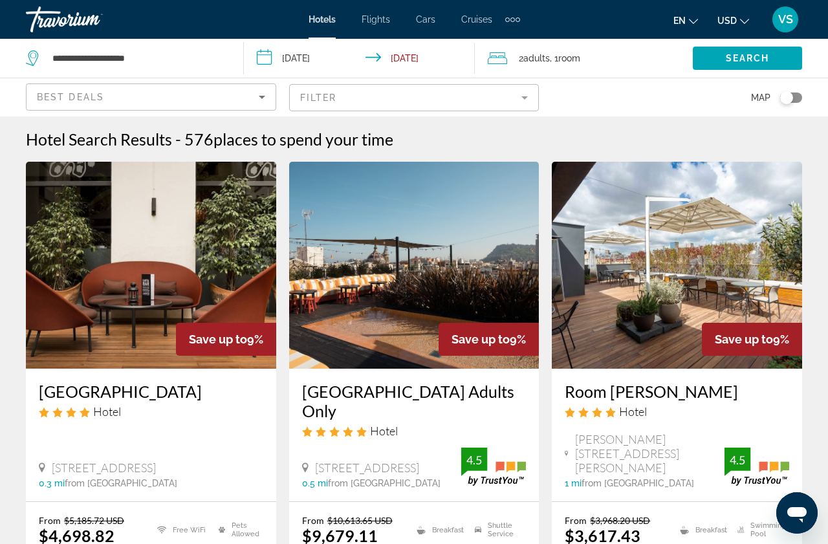
click at [481, 19] on span "Cruises" at bounding box center [476, 19] width 31 height 10
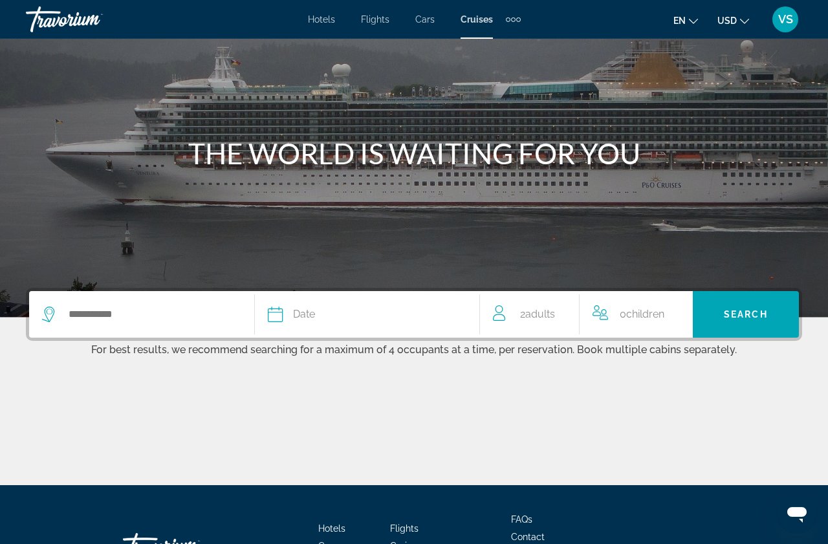
scroll to position [69, 0]
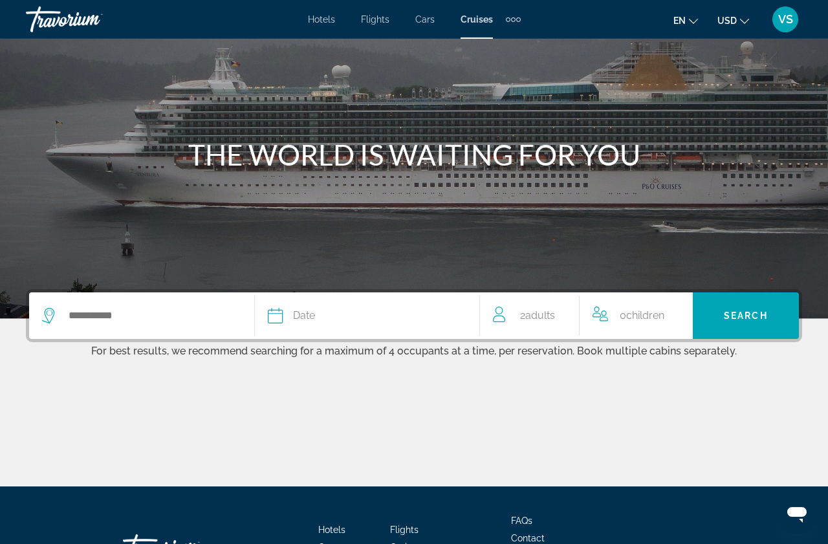
click at [116, 339] on div "Search widget" at bounding box center [141, 315] width 199 height 47
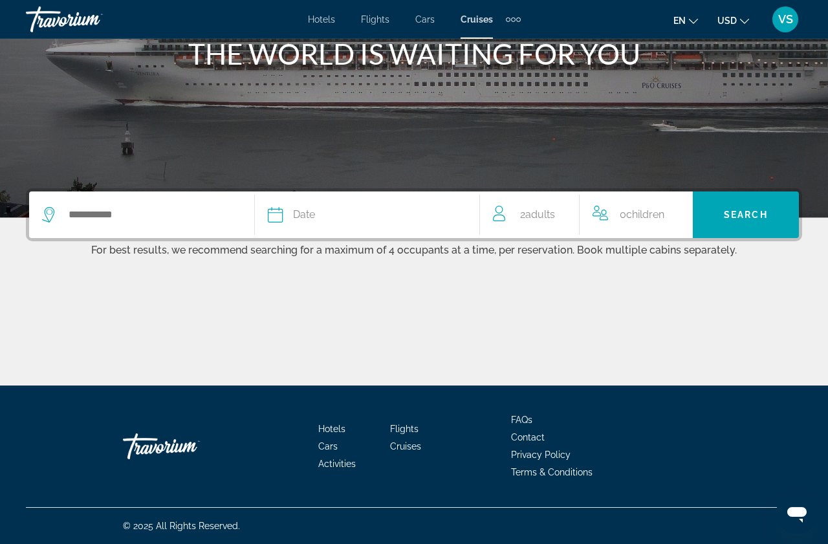
scroll to position [192, 0]
click at [145, 224] on input "Search widget" at bounding box center [154, 214] width 174 height 19
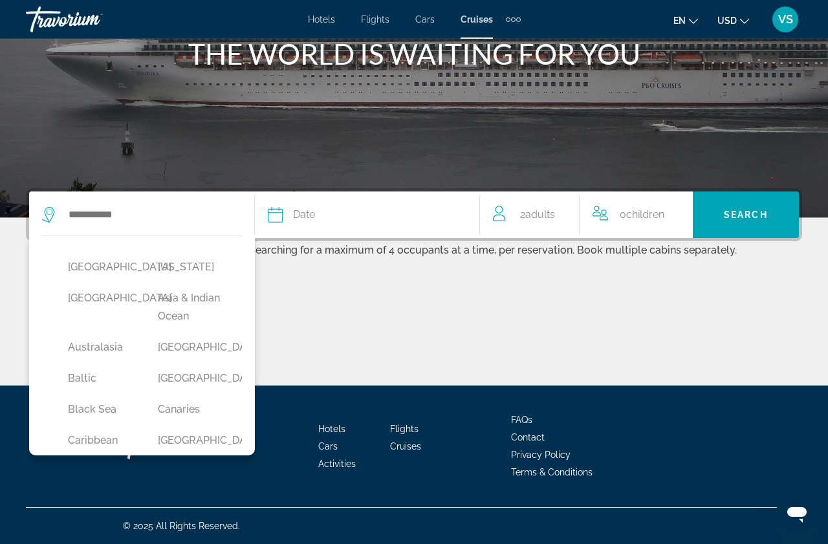
click at [91, 391] on button "Baltic" at bounding box center [99, 378] width 77 height 25
type input "******"
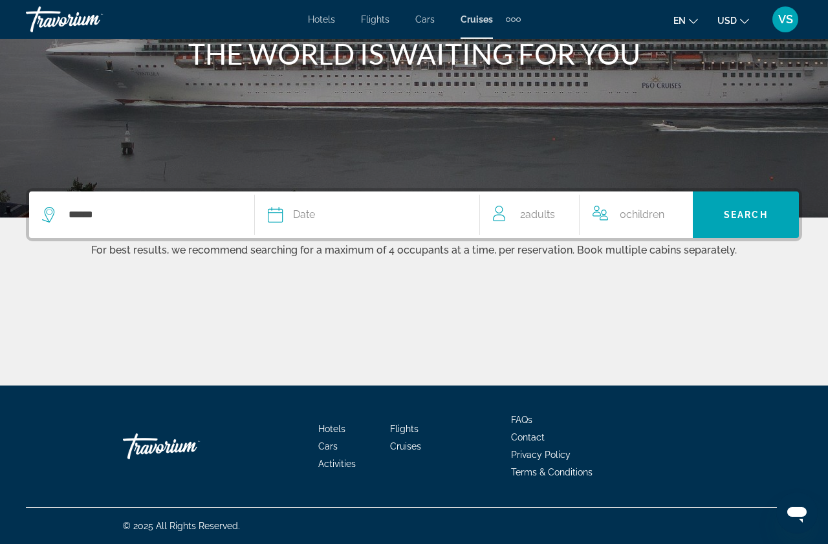
click at [283, 223] on icon "Search widget" at bounding box center [276, 215] width 16 height 16
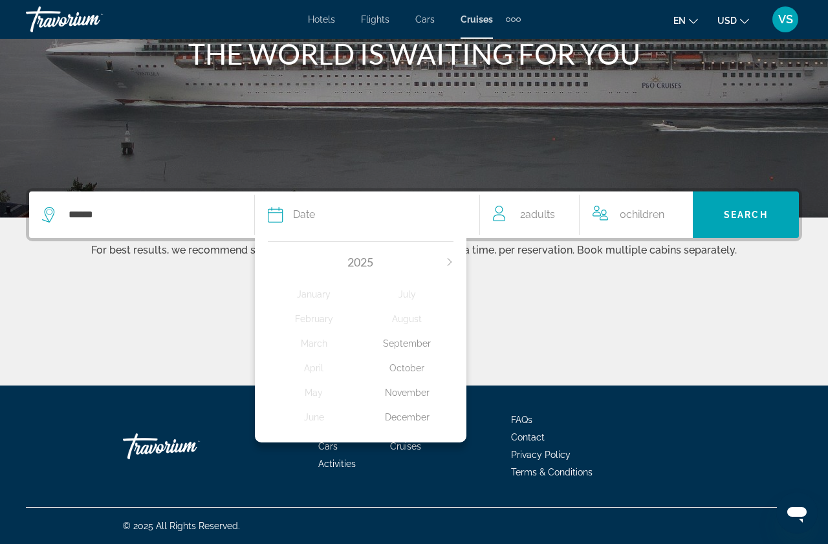
click at [448, 266] on icon "Next month" at bounding box center [450, 262] width 8 height 8
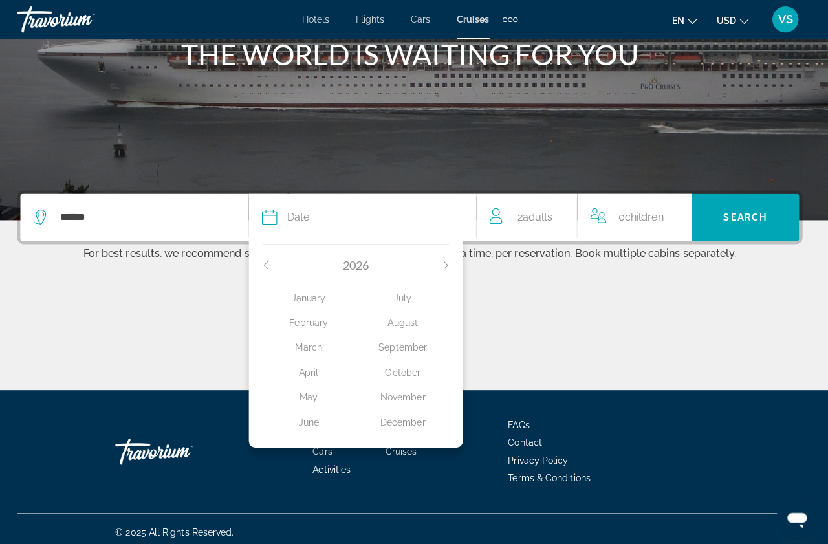
scroll to position [199, 0]
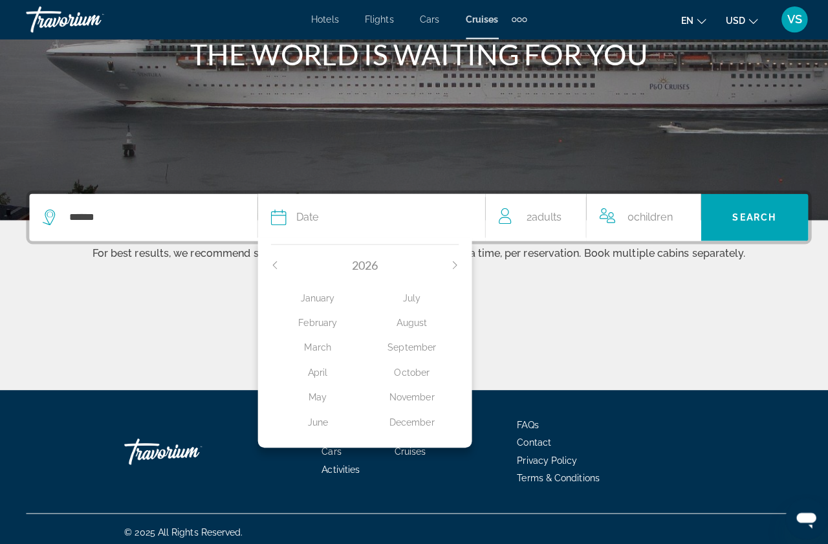
click at [409, 306] on div "July" at bounding box center [406, 294] width 93 height 23
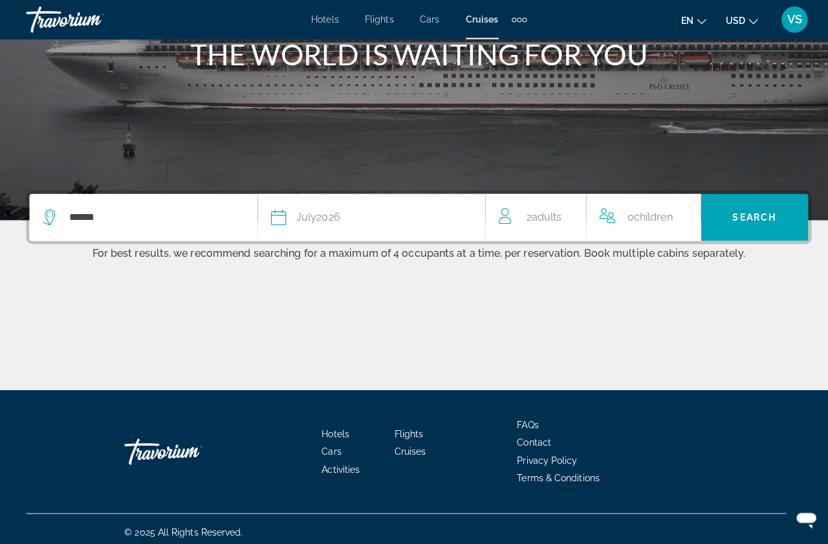
click at [737, 220] on span "Search" at bounding box center [746, 215] width 44 height 10
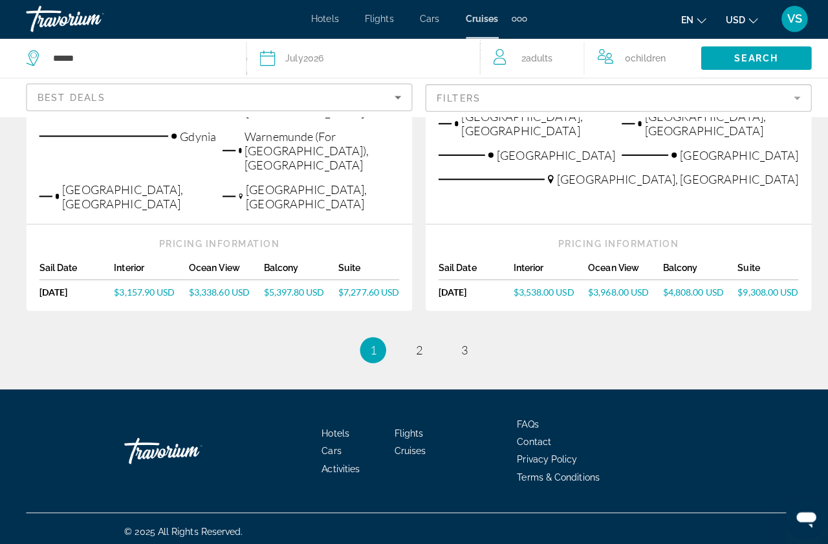
scroll to position [1799, 0]
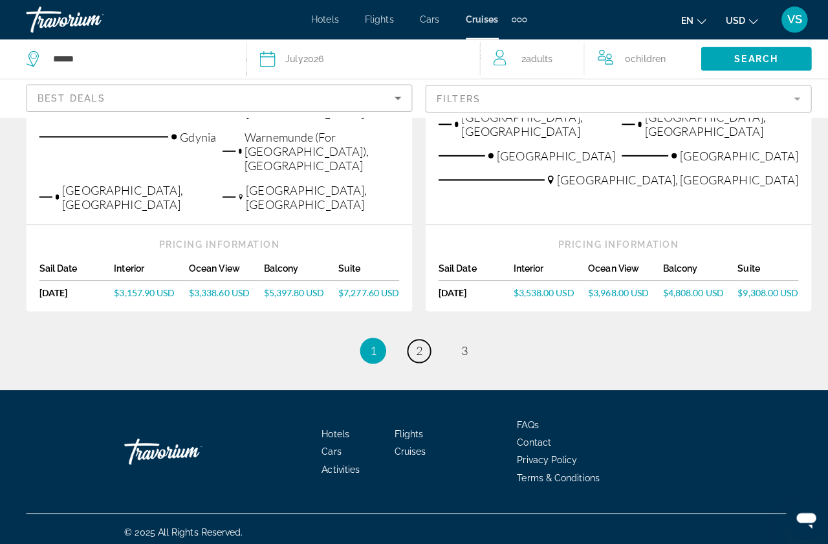
click at [418, 358] on link "page 2" at bounding box center [414, 347] width 23 height 23
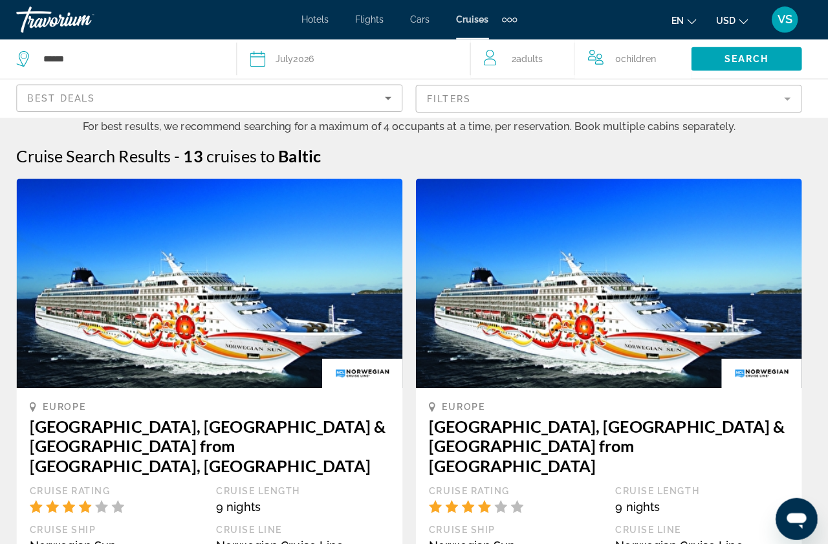
click at [74, 60] on input "******" at bounding box center [140, 58] width 179 height 19
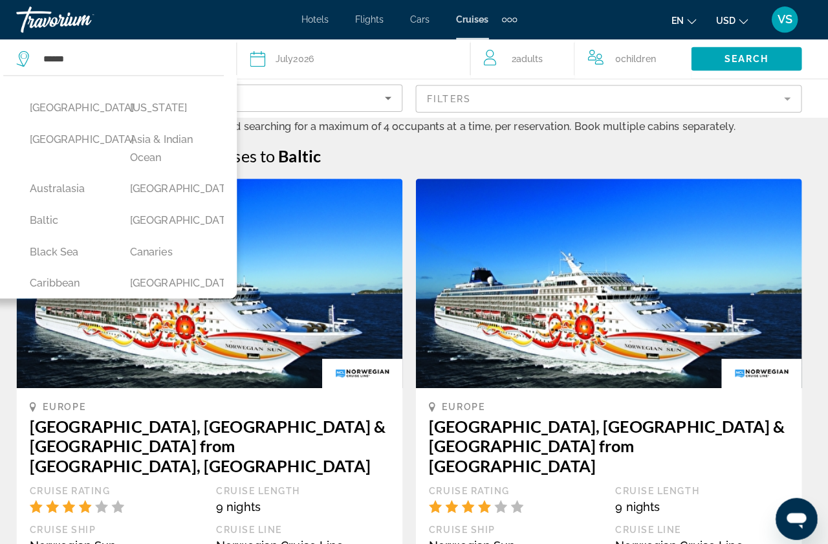
click at [154, 292] on button "Central America" at bounding box center [175, 280] width 87 height 25
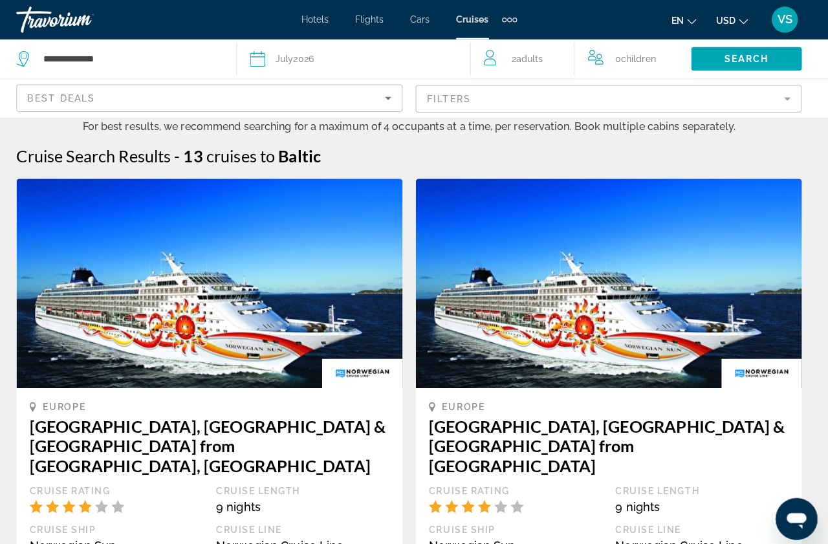
click at [750, 61] on span "Search" at bounding box center [748, 58] width 44 height 10
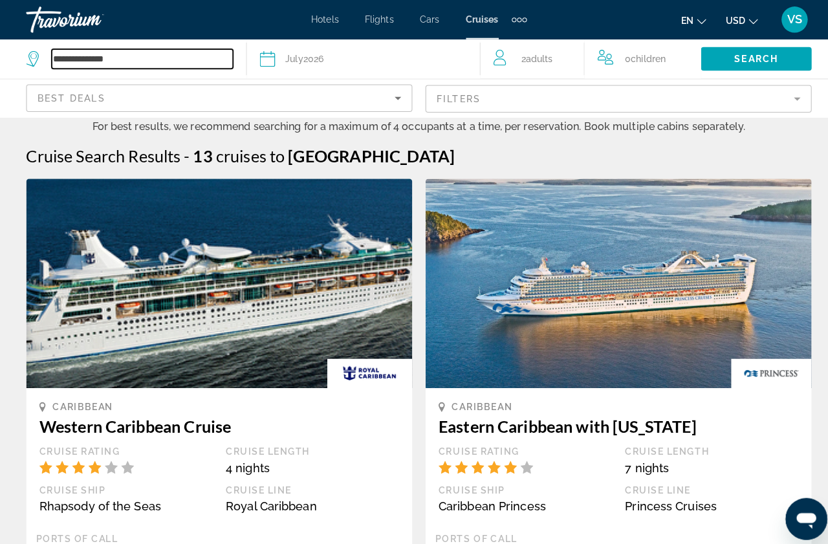
click at [139, 58] on input "**********" at bounding box center [140, 58] width 179 height 19
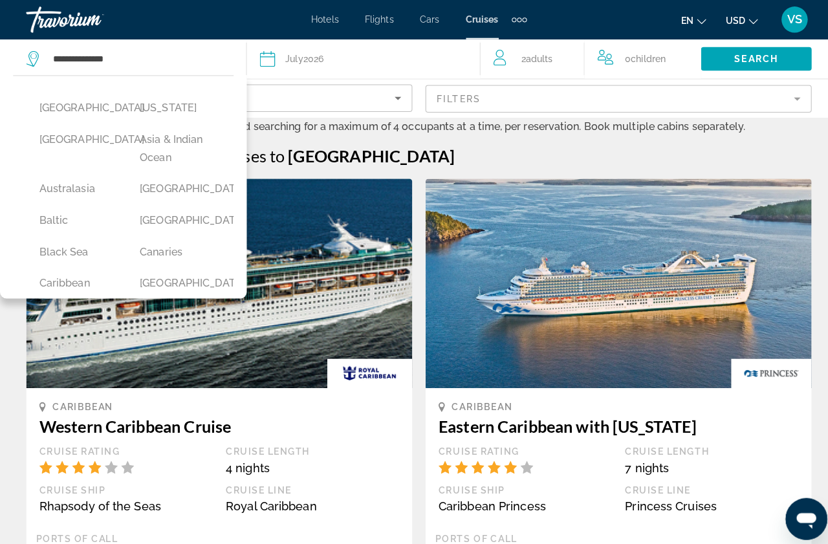
click at [65, 199] on button "Australasia" at bounding box center [75, 187] width 87 height 25
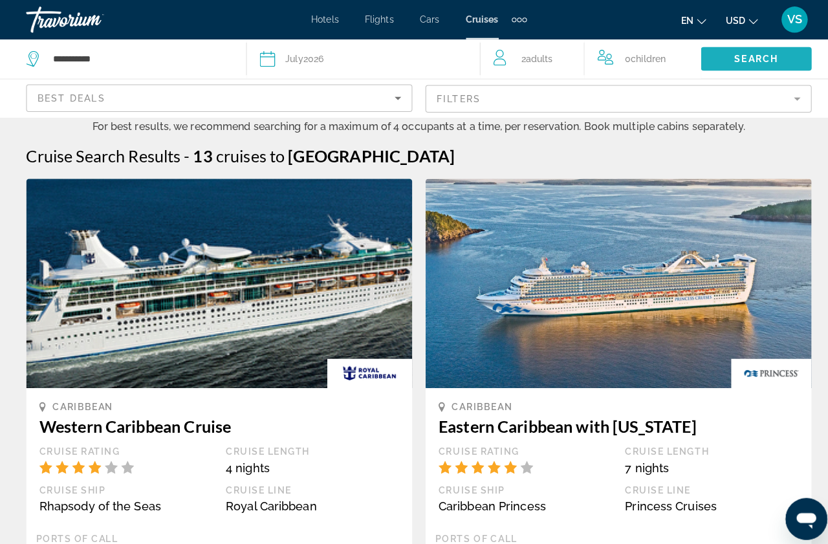
click at [757, 56] on span "Search widget" at bounding box center [747, 58] width 109 height 31
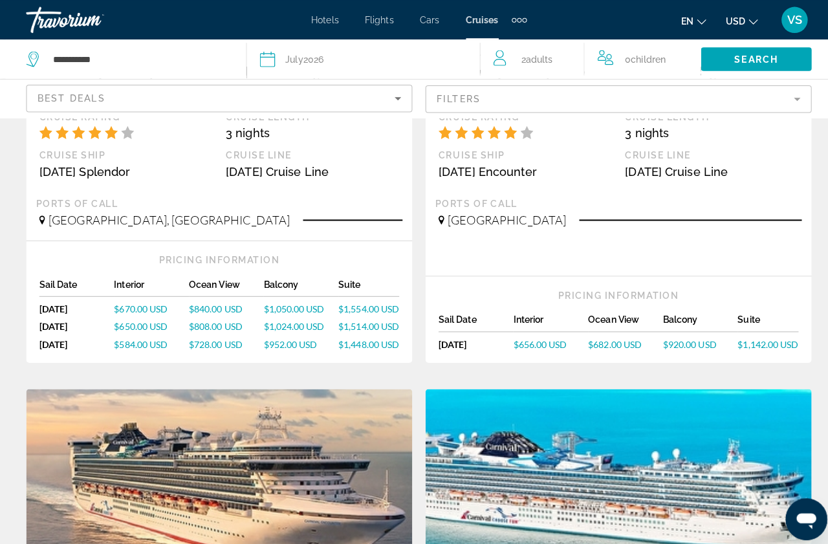
scroll to position [329, 0]
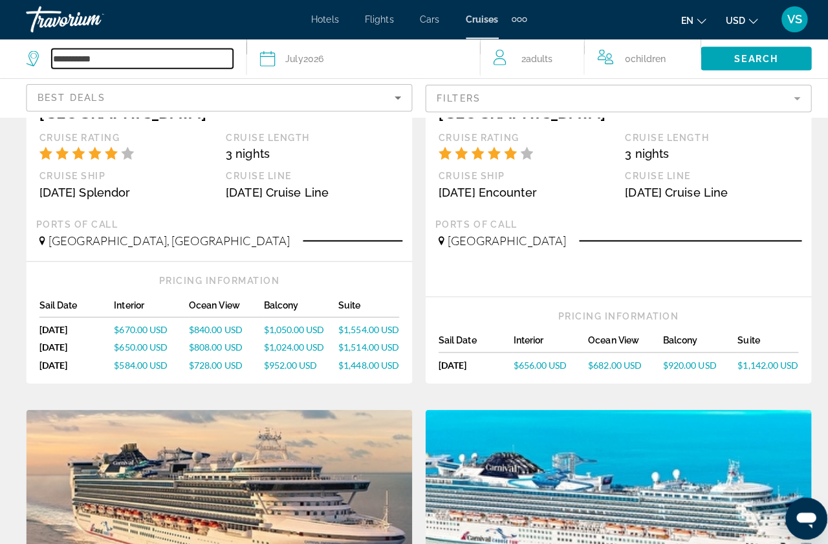
click at [117, 60] on input "**********" at bounding box center [140, 58] width 179 height 19
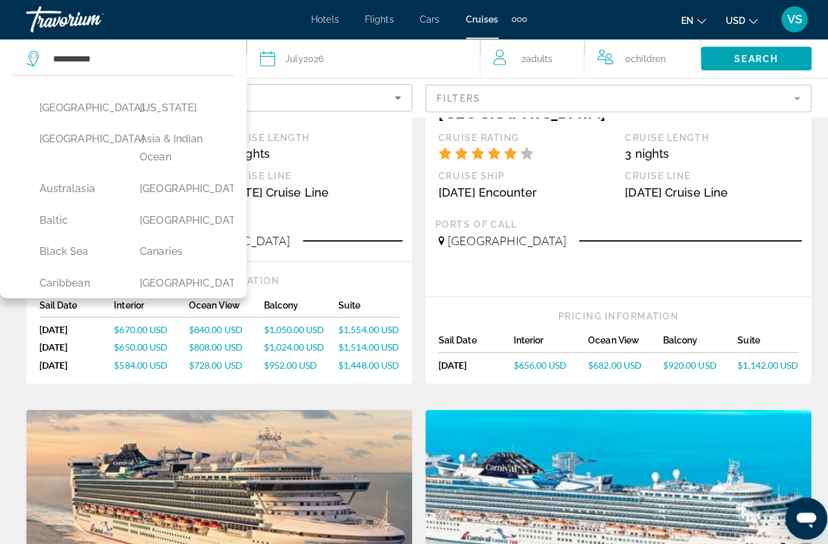
click at [61, 146] on button "Antarctica" at bounding box center [75, 137] width 87 height 25
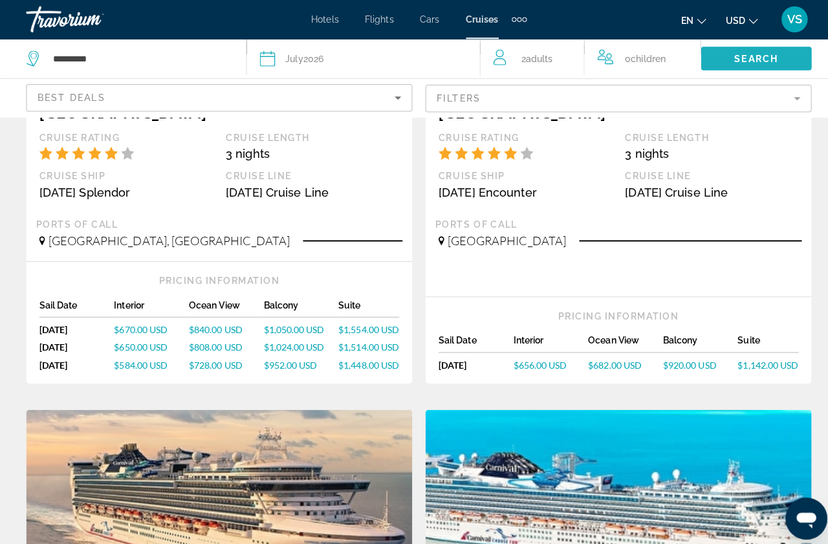
click at [745, 62] on span "Search" at bounding box center [748, 58] width 44 height 10
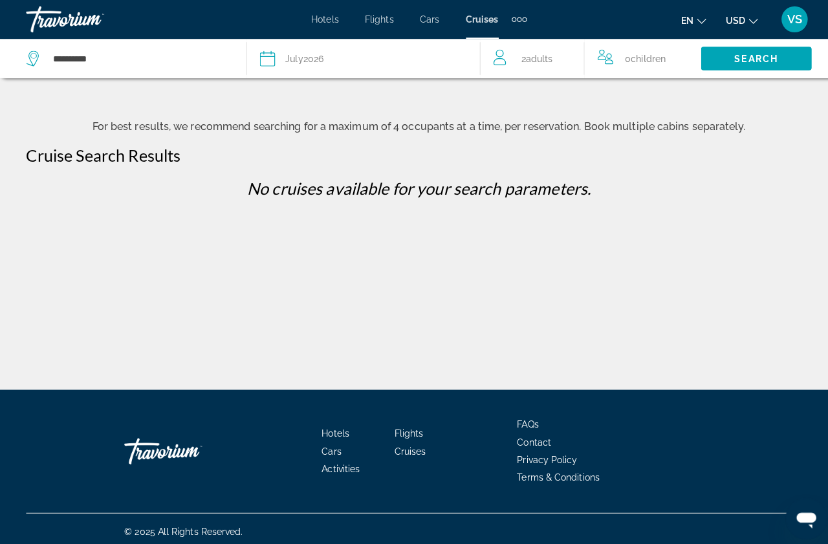
scroll to position [48, 0]
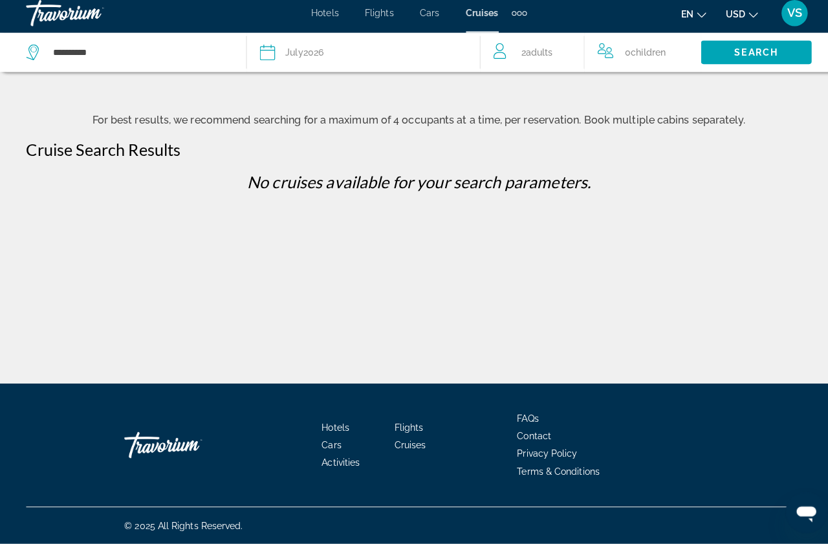
click at [117, 60] on input "**********" at bounding box center [140, 58] width 179 height 19
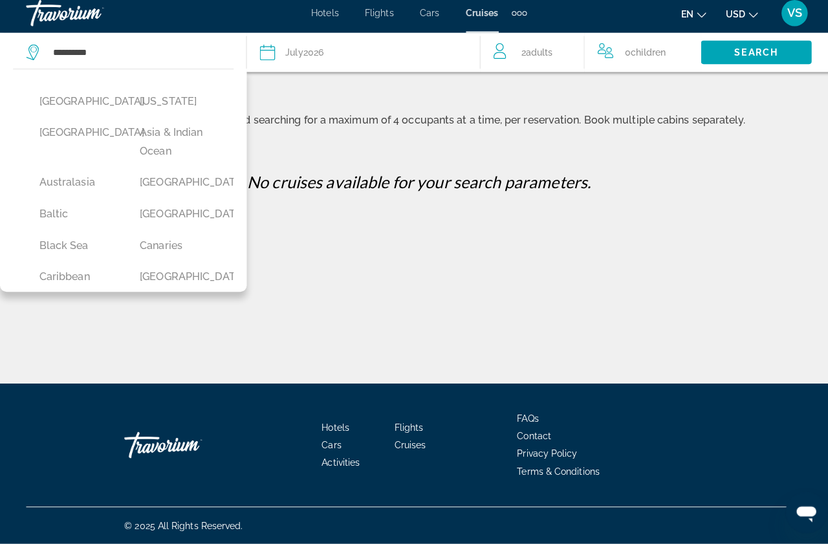
click at [168, 106] on button "Alaska" at bounding box center [175, 106] width 87 height 25
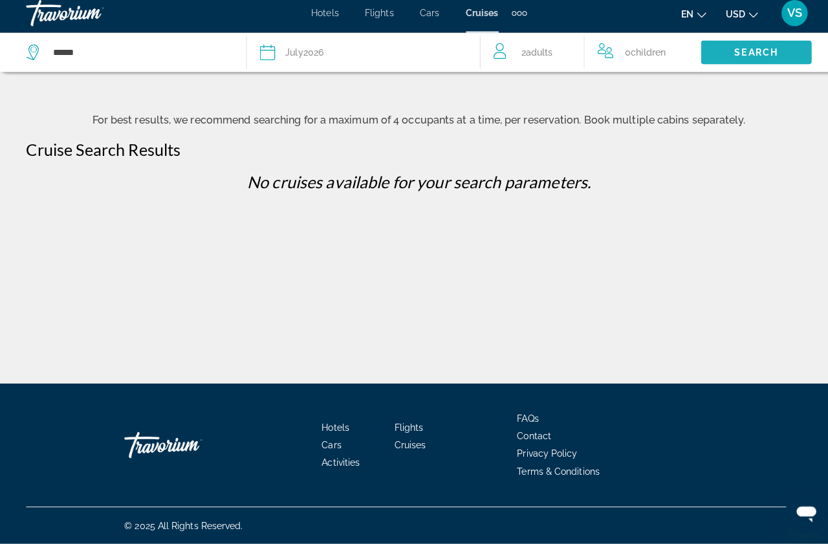
click at [748, 56] on span "Search" at bounding box center [748, 58] width 44 height 10
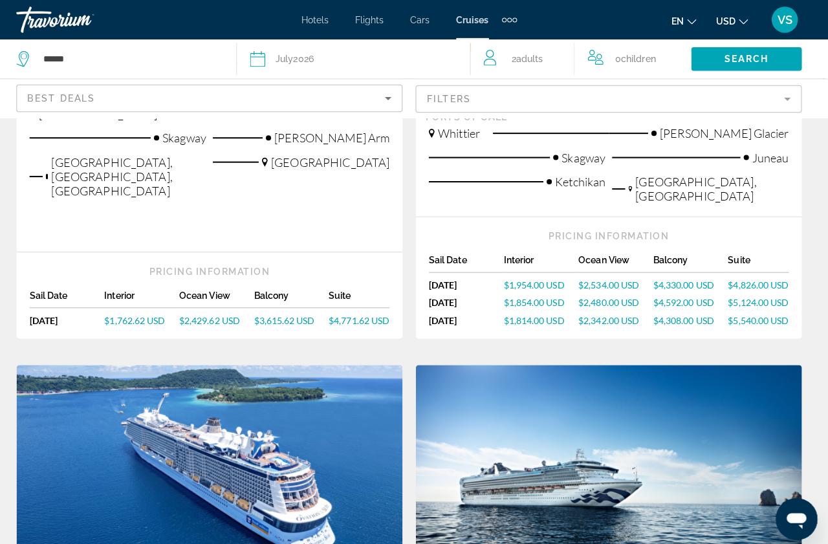
scroll to position [1070, 0]
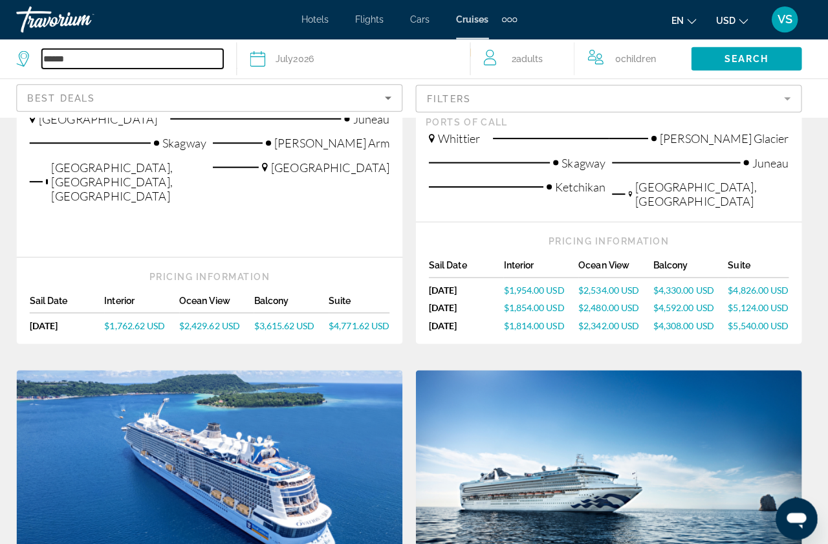
click at [95, 68] on input "******" at bounding box center [140, 58] width 179 height 19
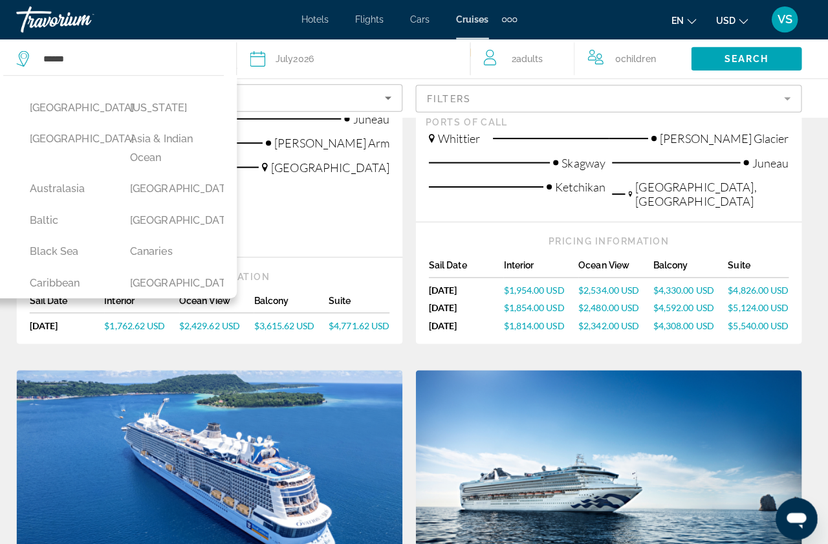
click at [67, 261] on button "Black Sea" at bounding box center [75, 249] width 87 height 25
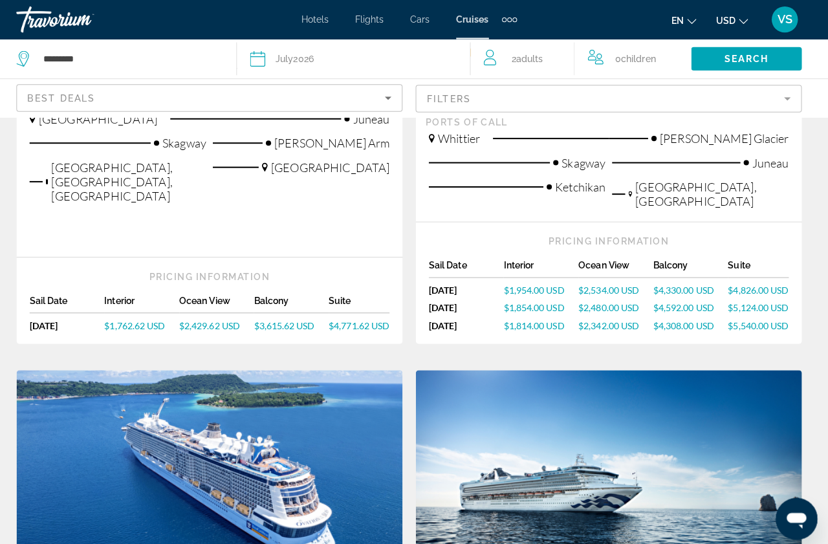
click at [726, 63] on span "Search" at bounding box center [748, 58] width 44 height 10
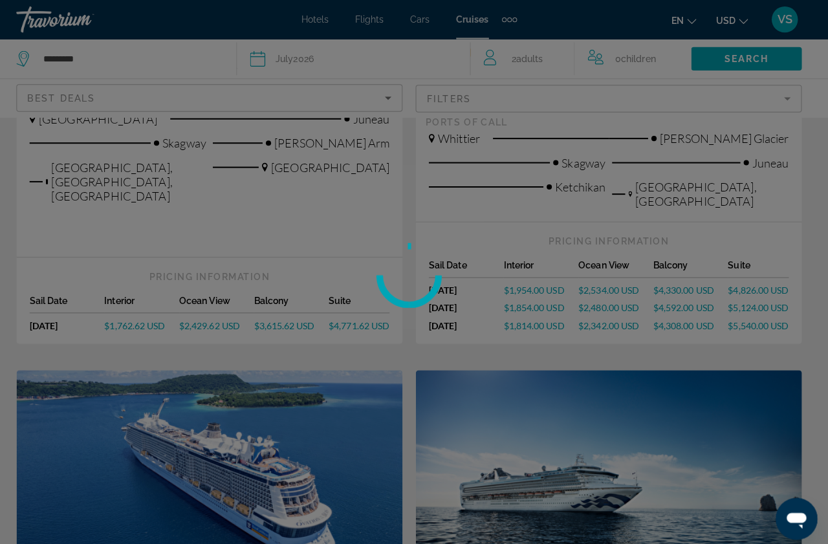
scroll to position [48, 0]
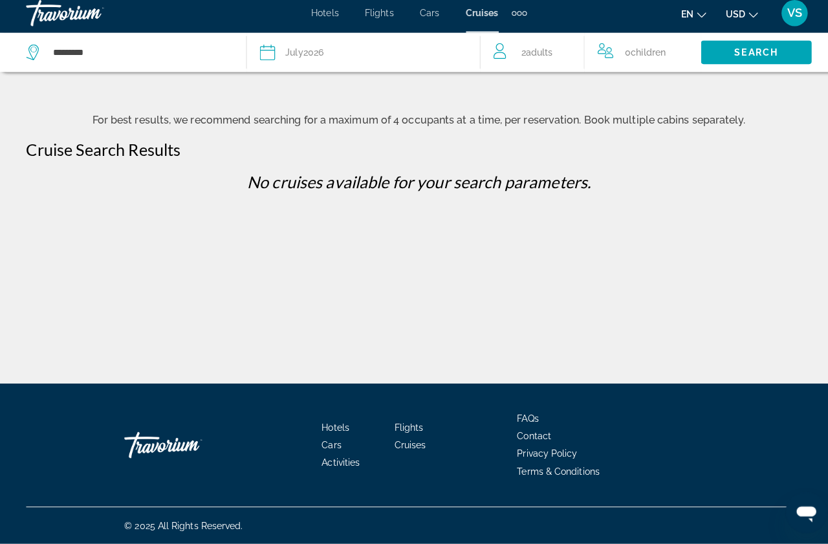
click at [114, 67] on input "*********" at bounding box center [140, 58] width 179 height 19
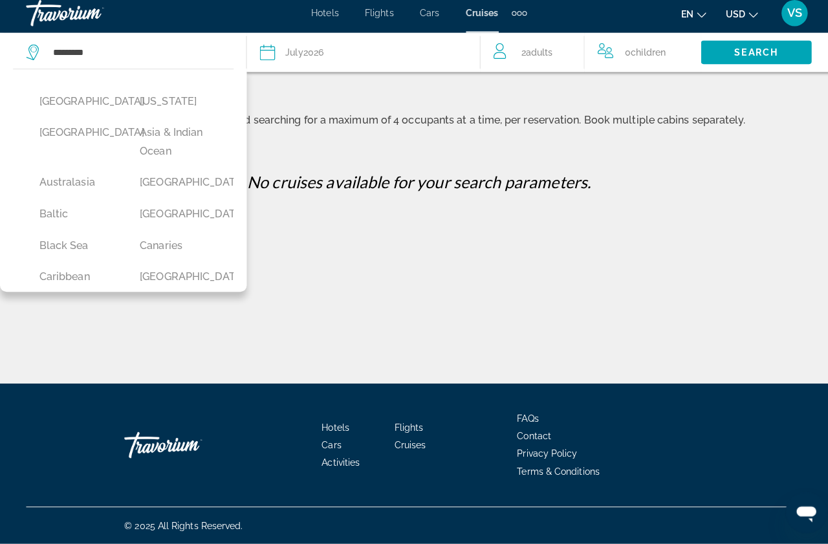
click at [168, 261] on button "Canaries" at bounding box center [175, 249] width 87 height 25
type input "********"
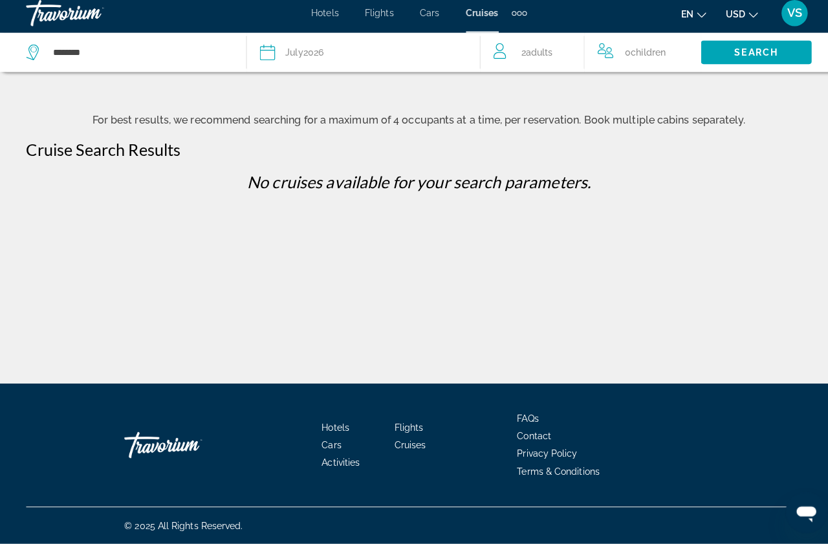
click at [748, 55] on span "Search" at bounding box center [748, 58] width 44 height 10
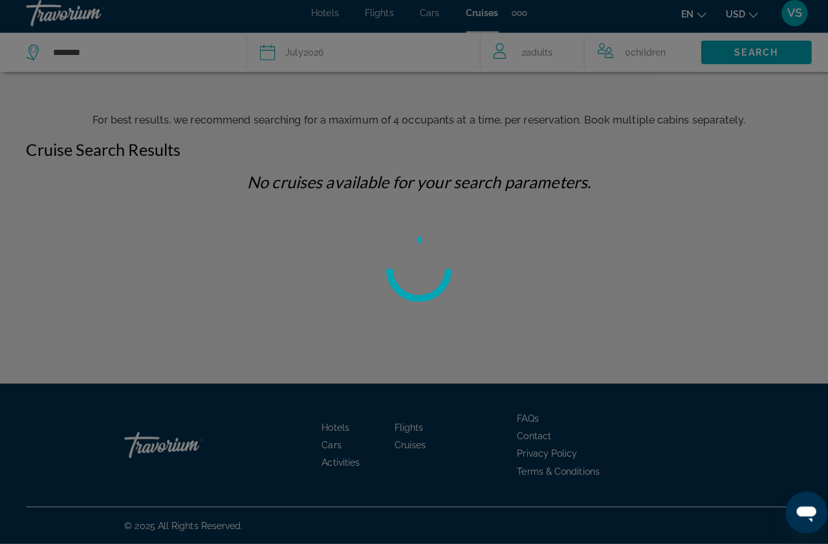
scroll to position [0, 0]
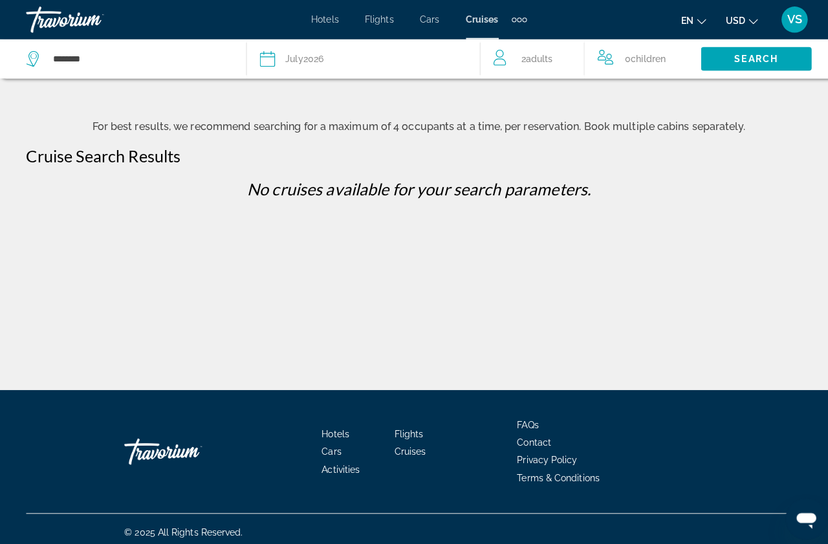
click at [122, 112] on div "******** Date July 2026 2026 January February March April May June July August …" at bounding box center [414, 193] width 828 height 386
click at [131, 116] on div "******** Date July 2026 2026 January February March April May June July August …" at bounding box center [414, 193] width 828 height 386
click at [102, 125] on div "******** Date July 2026 2026 January February March April May June July August …" at bounding box center [414, 193] width 828 height 386
click at [119, 116] on div "******** Date July 2026 2026 January February March April May June July August …" at bounding box center [414, 193] width 828 height 386
click at [135, 120] on div "******** Date July 2026 2026 January February March April May June July August …" at bounding box center [414, 193] width 828 height 386
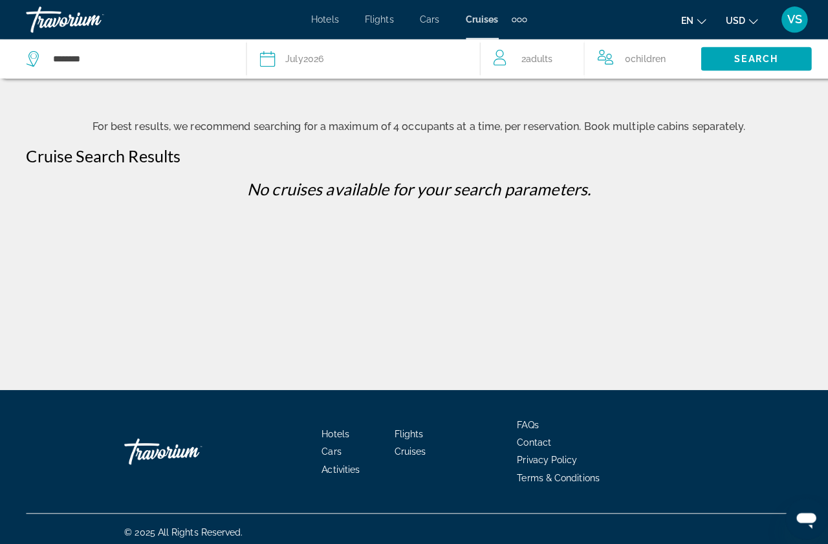
click at [744, 111] on div "******** Date July 2026 2026 January February March April May June July August …" at bounding box center [414, 193] width 828 height 386
click at [92, 196] on p "No cruises available for your search parameters." at bounding box center [413, 186] width 789 height 19
